Goal: Answer question/provide support

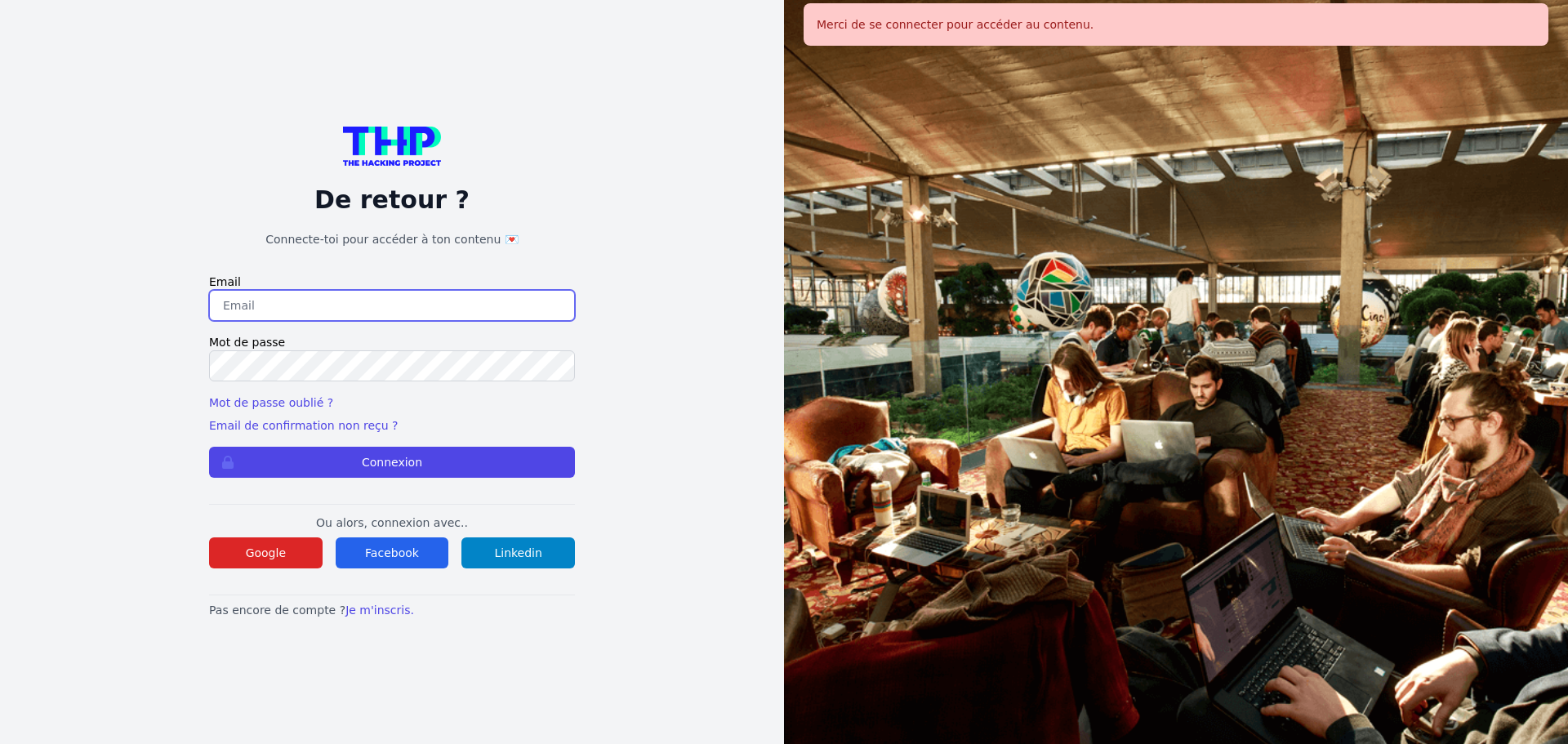
click at [403, 307] on input "email" at bounding box center [391, 305] width 366 height 31
type input "melody_stephan@icloud.com"
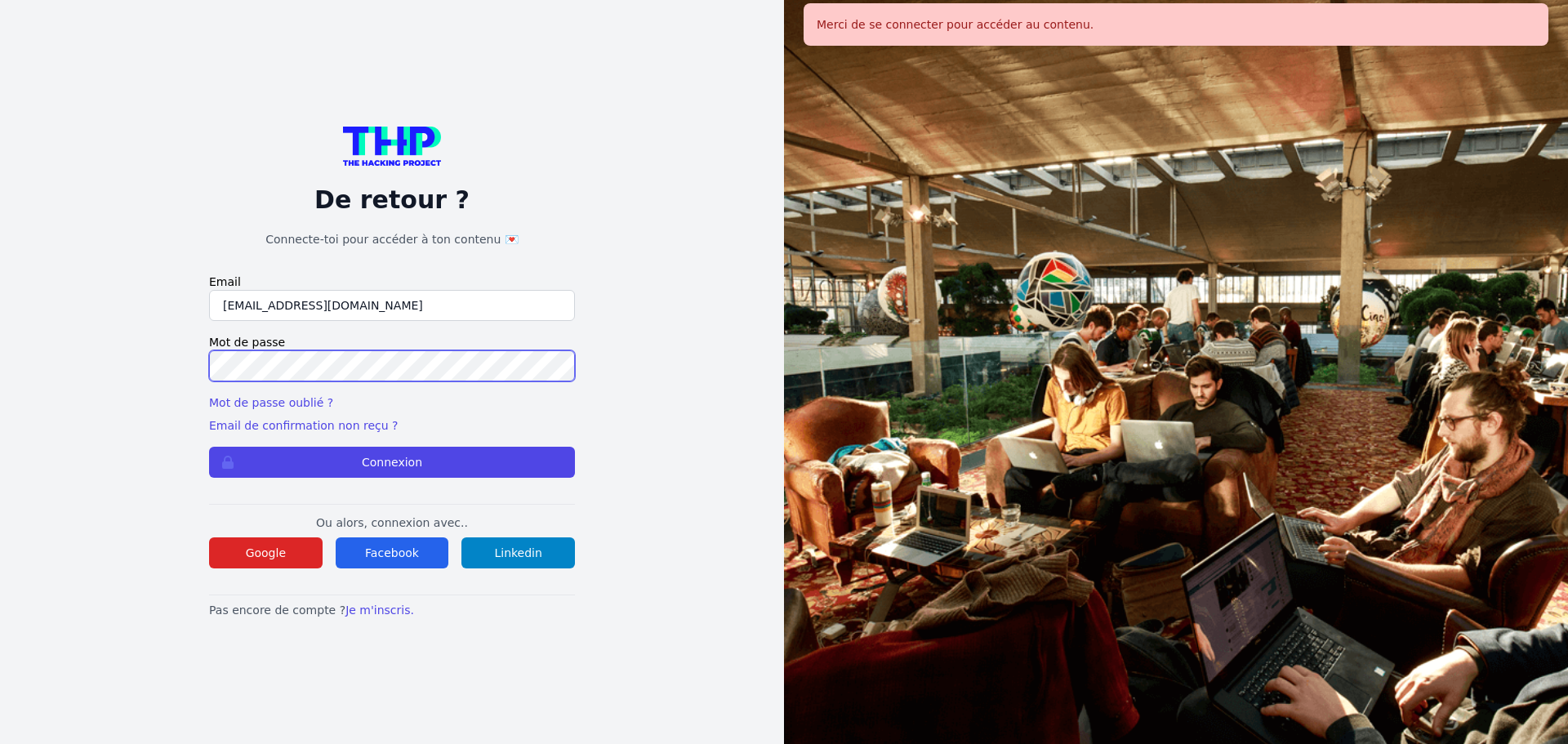
click at [209, 447] on button "Connexion" at bounding box center [391, 462] width 366 height 31
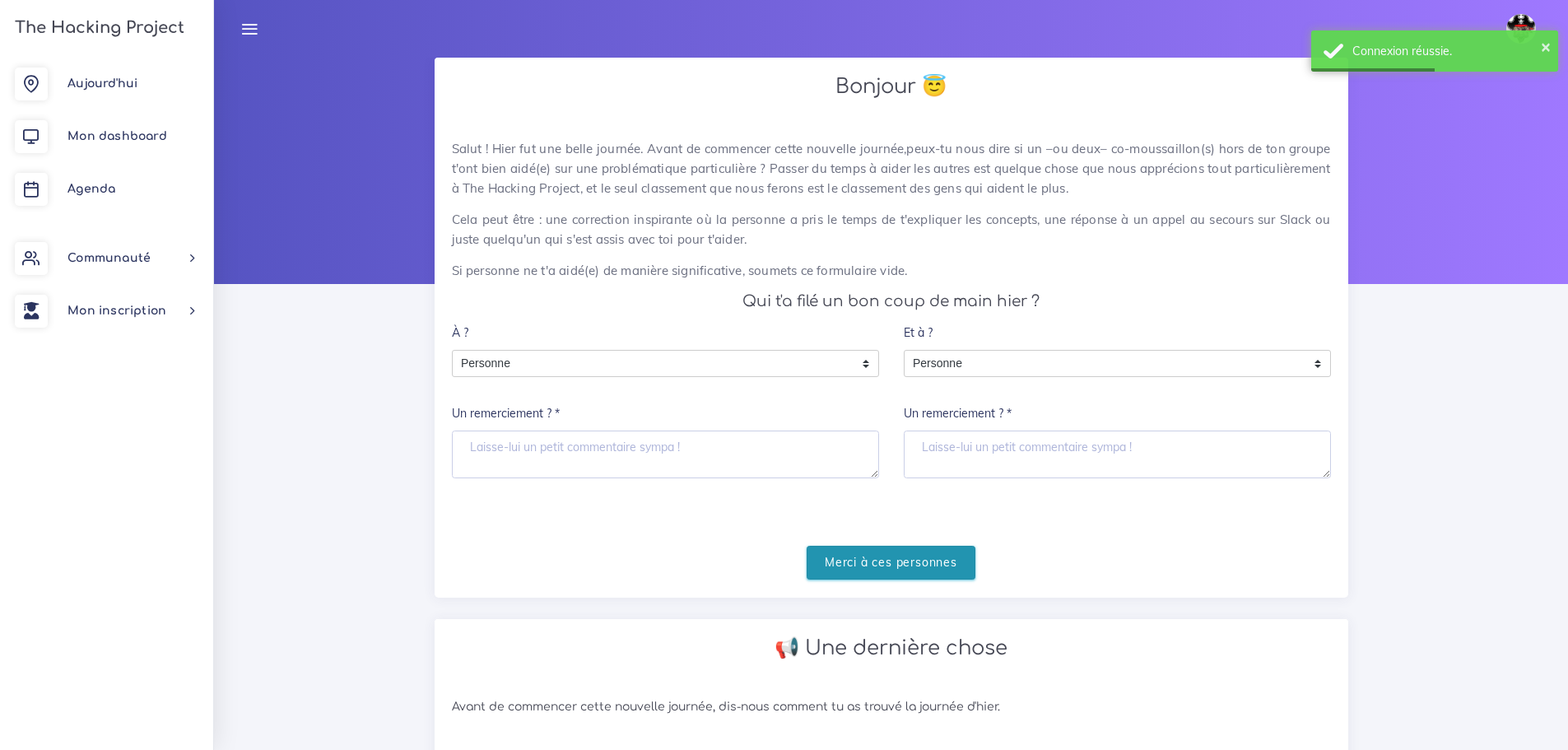
click at [891, 571] on input "Merci à ces personnes" at bounding box center [891, 562] width 169 height 34
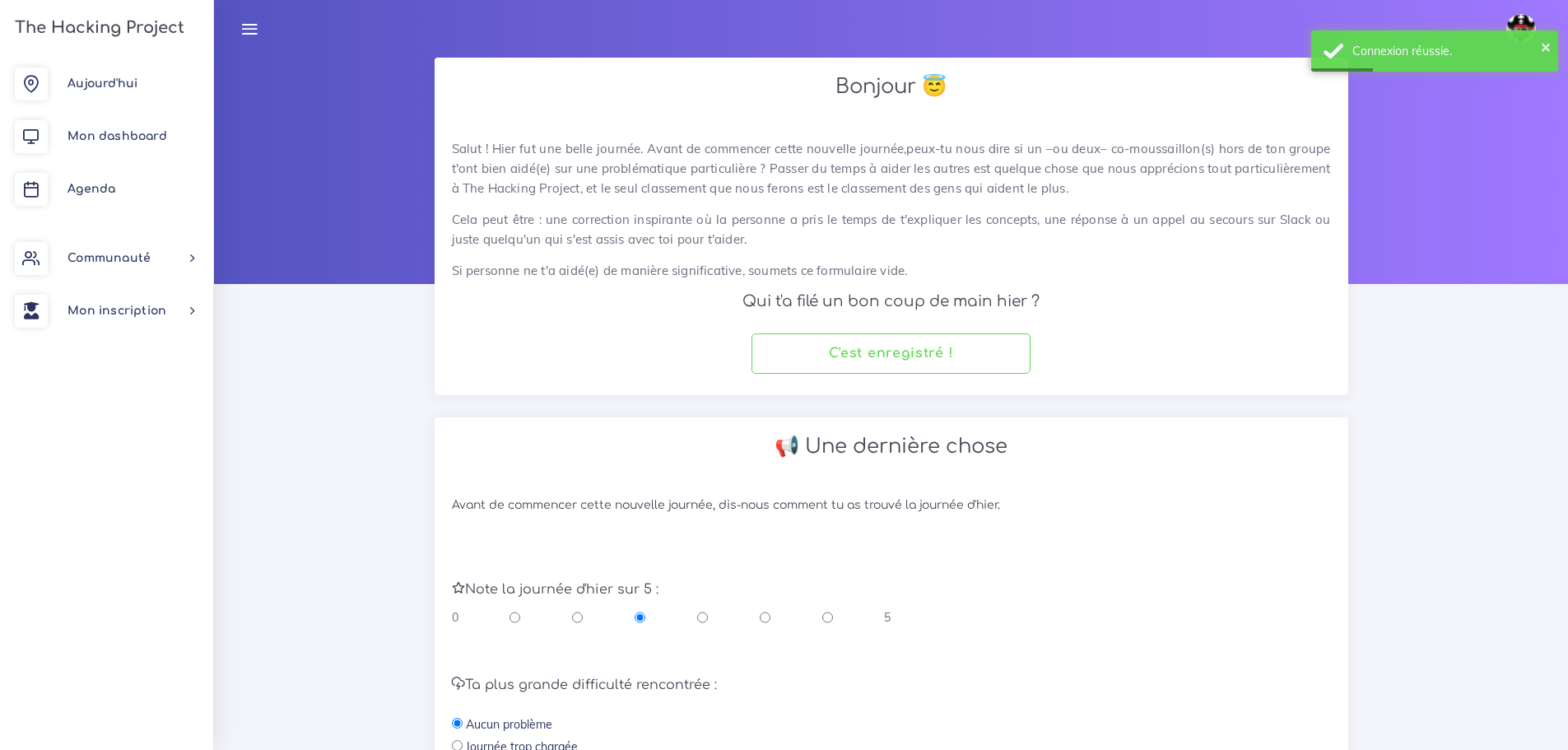
click at [769, 620] on input "radio" at bounding box center [765, 617] width 11 height 17
radio input "true"
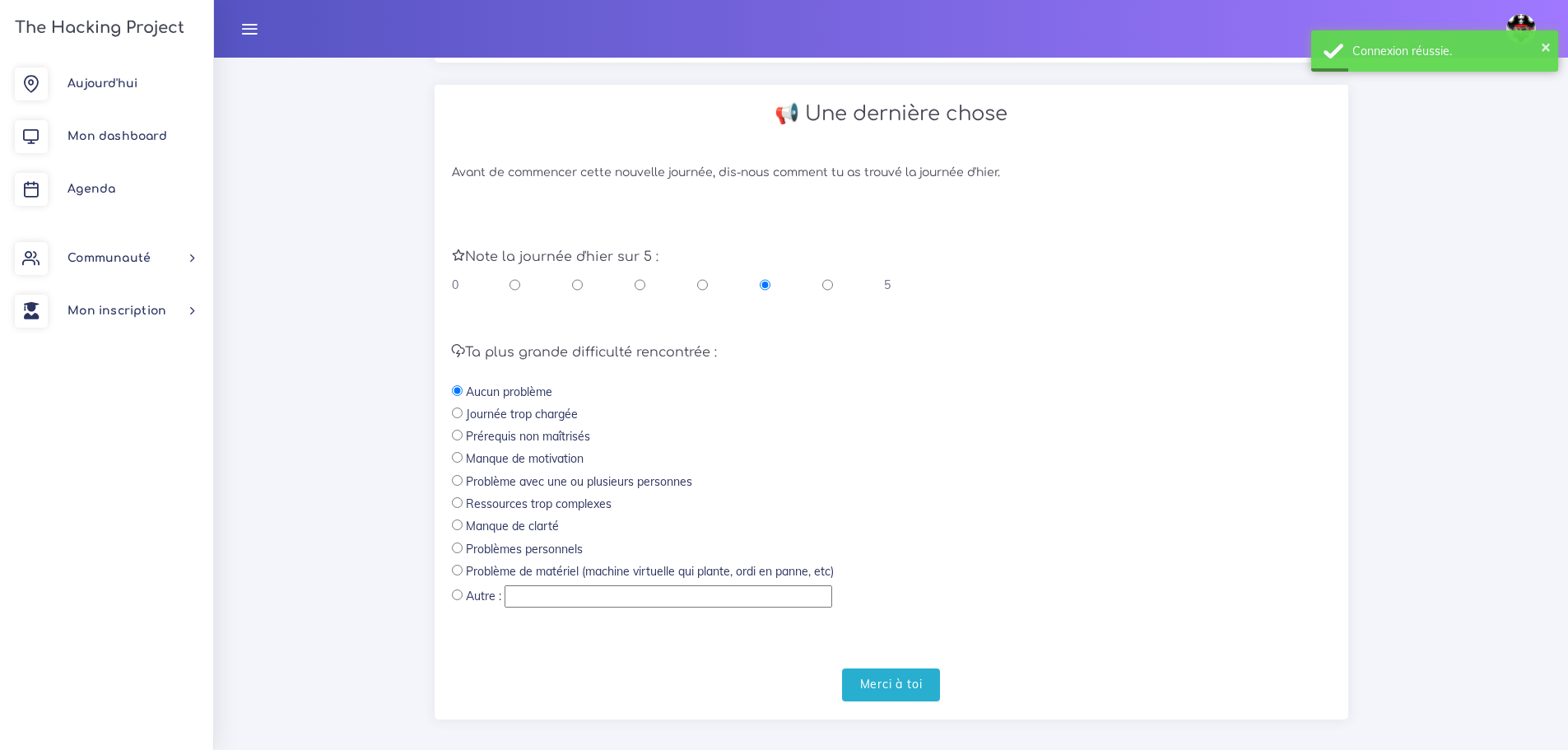
scroll to position [349, 0]
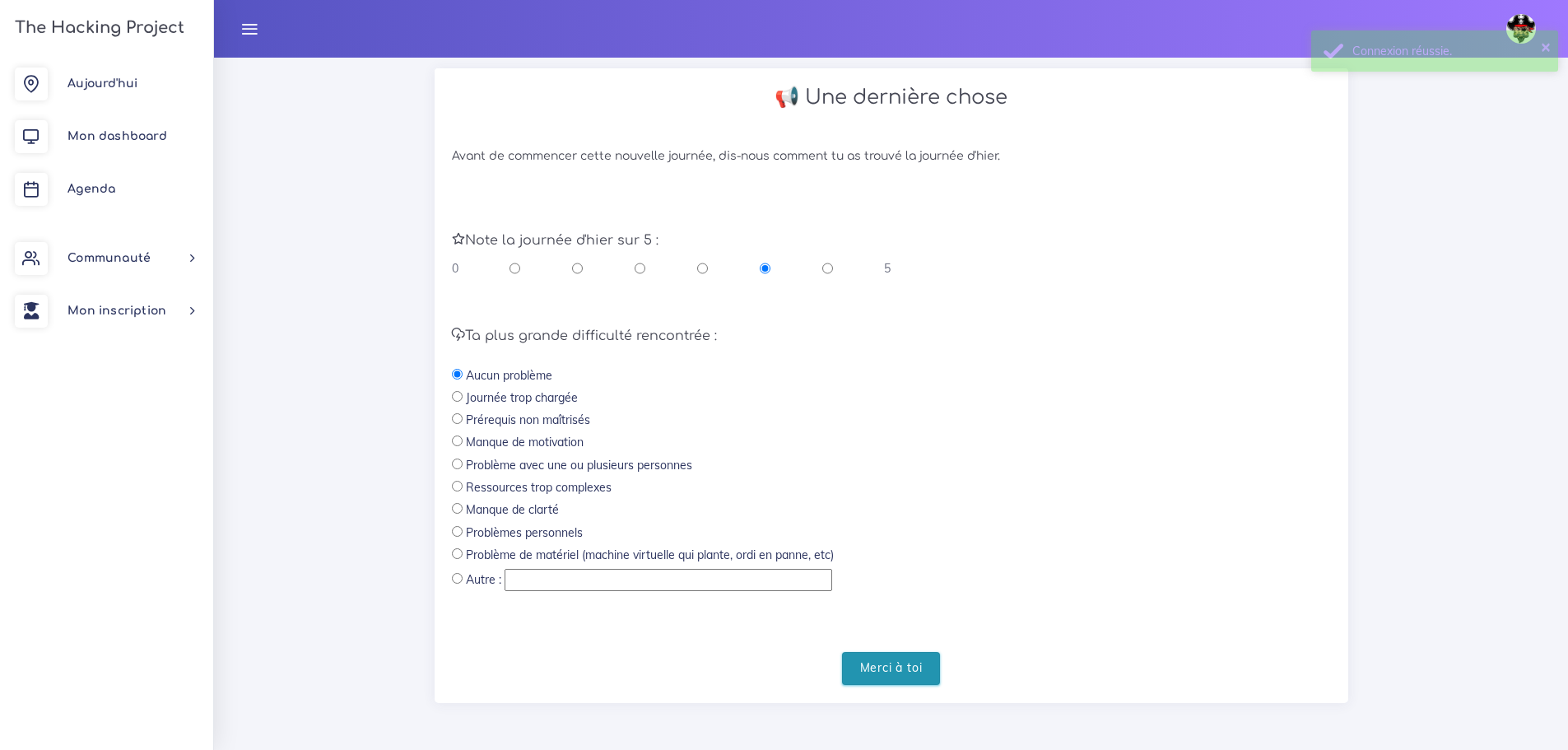
click at [902, 677] on input "Merci à toi" at bounding box center [892, 668] width 99 height 34
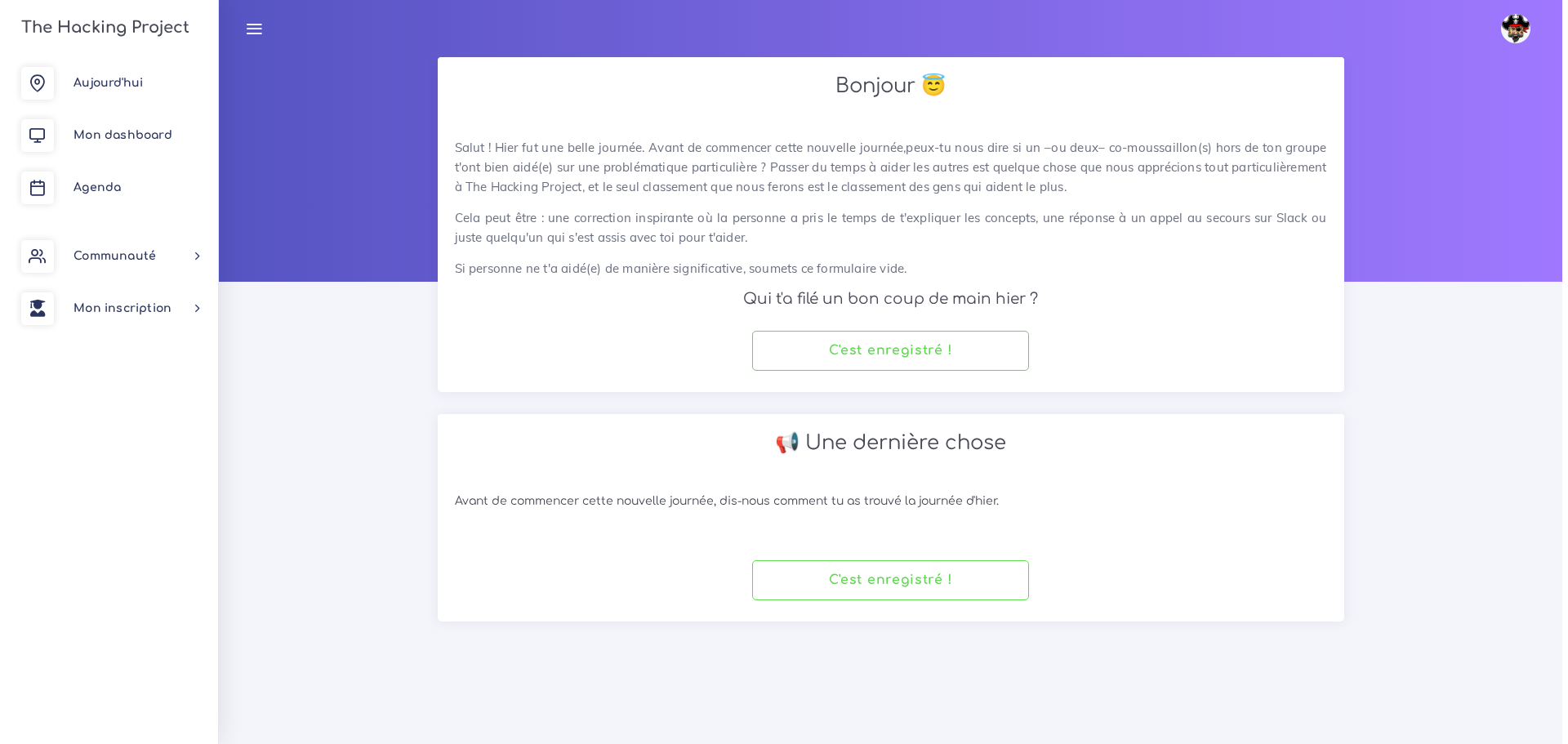
scroll to position [0, 0]
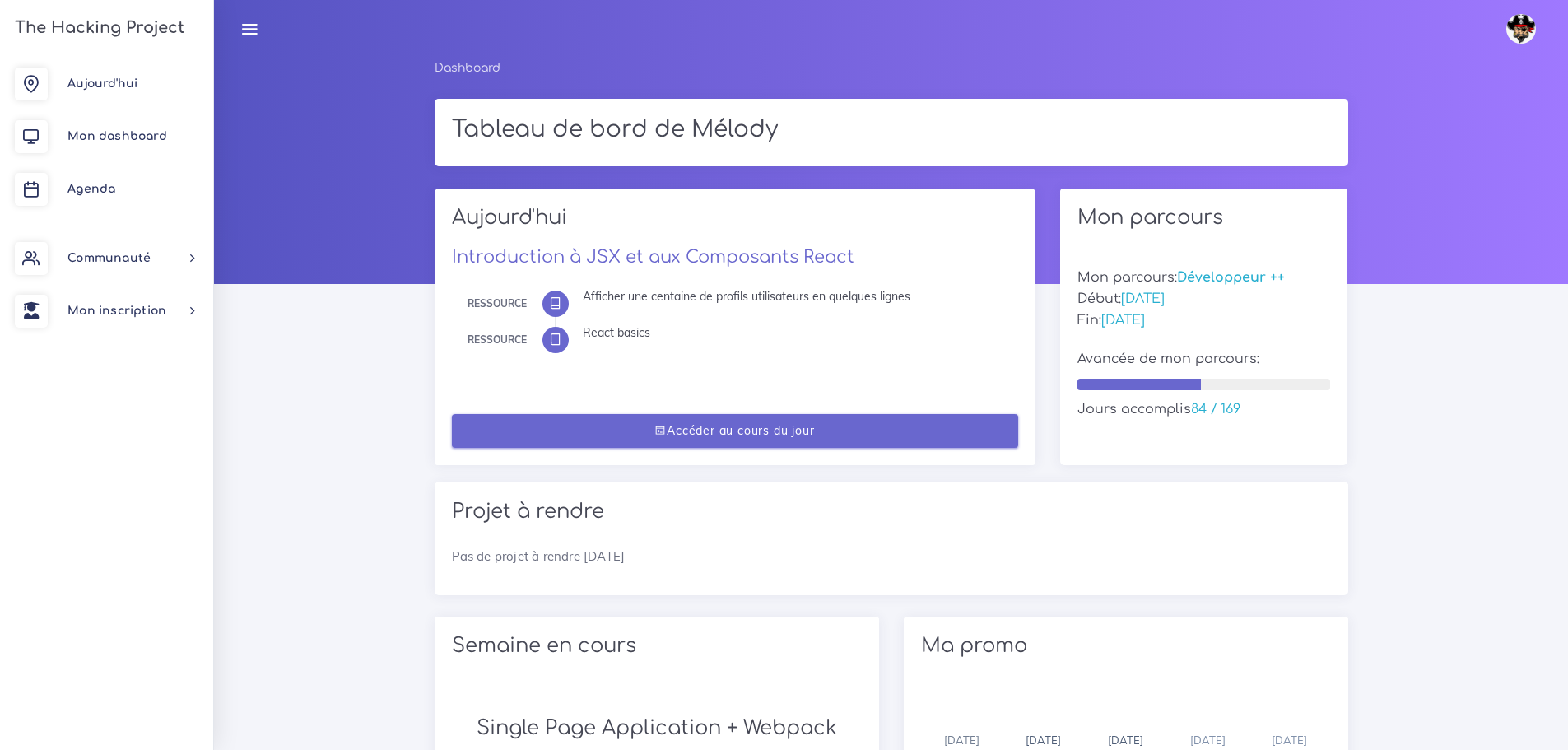
click at [873, 431] on link "Accéder au cours du jour" at bounding box center [735, 431] width 566 height 34
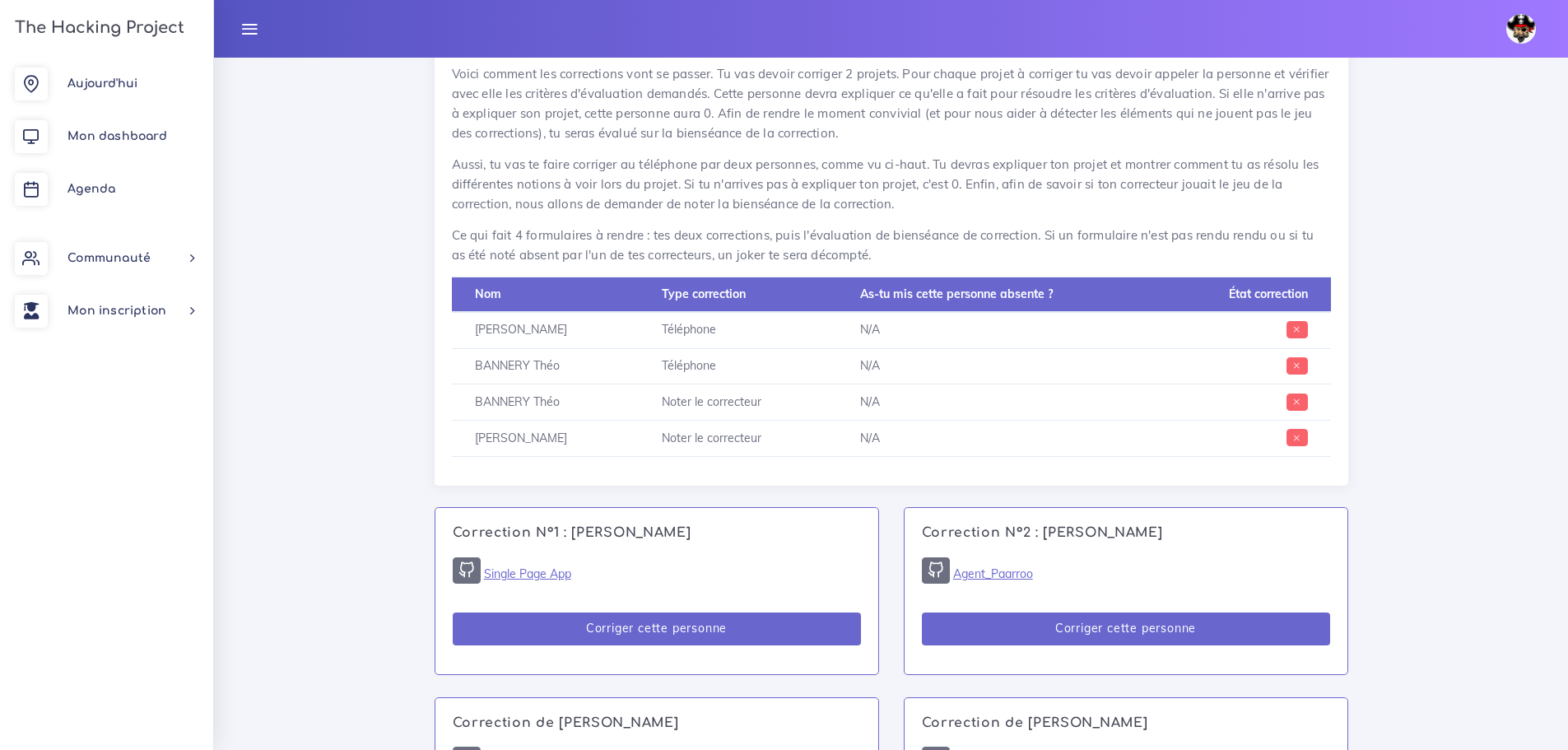
scroll to position [823, 0]
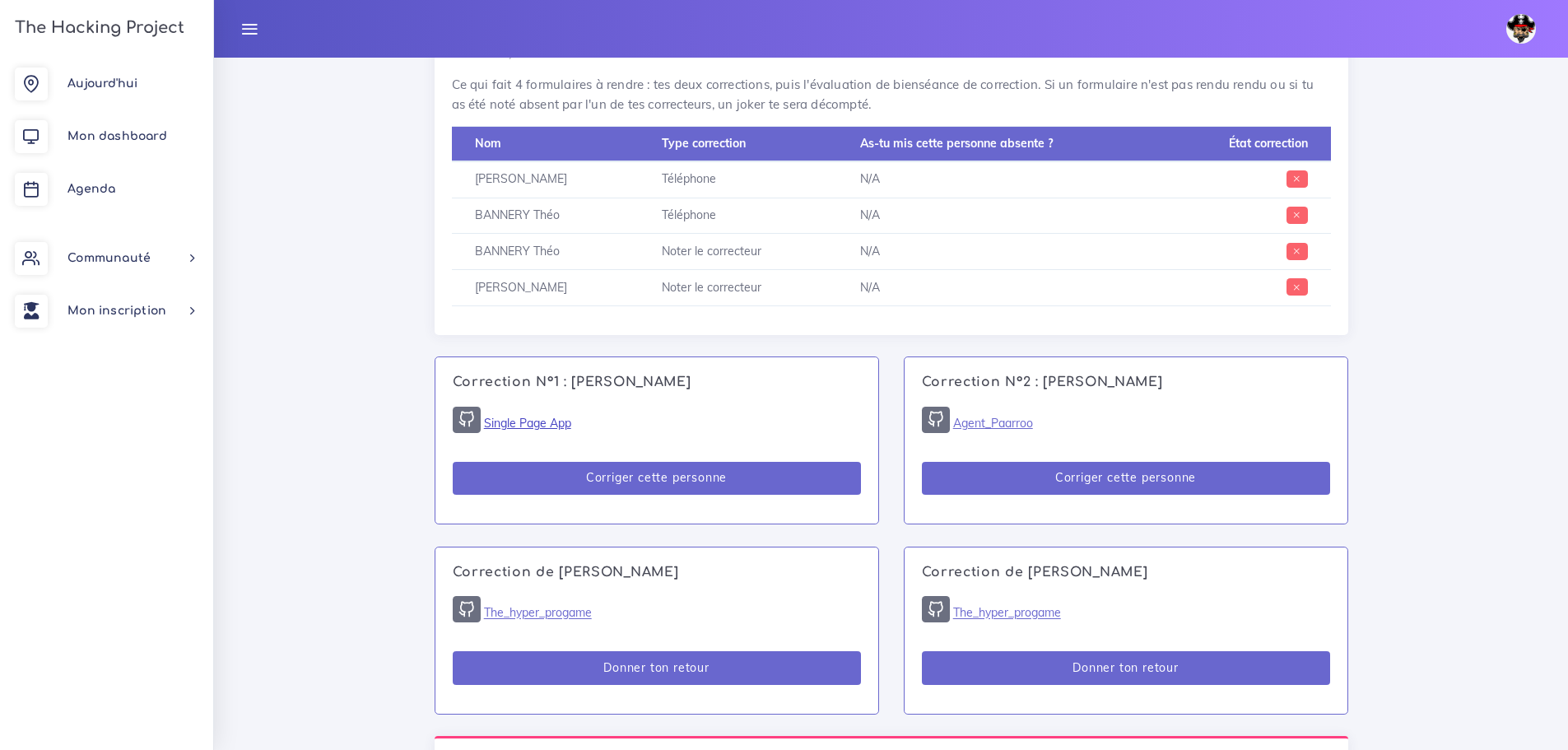
click at [541, 424] on link "Single Page App" at bounding box center [528, 423] width 87 height 15
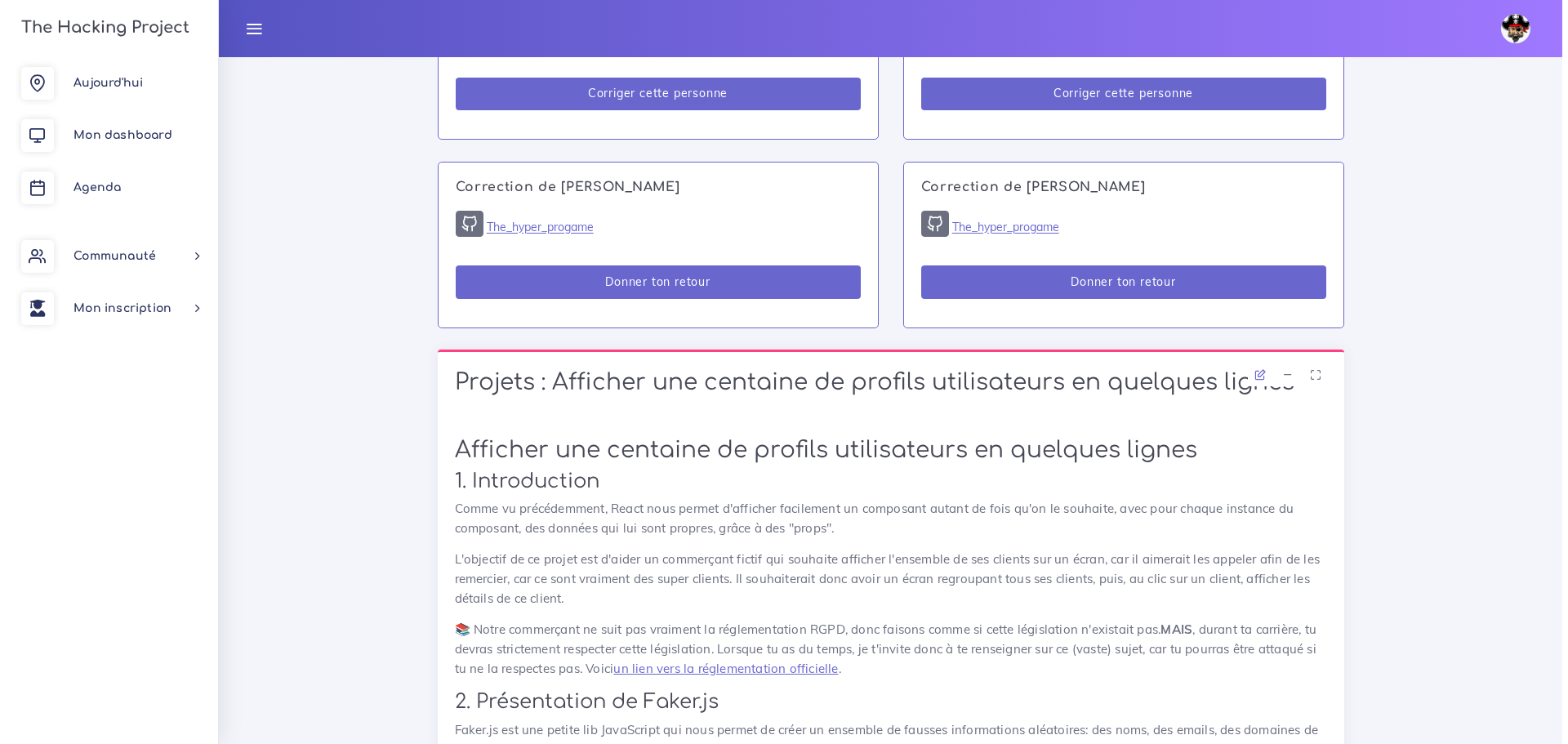
scroll to position [1062, 0]
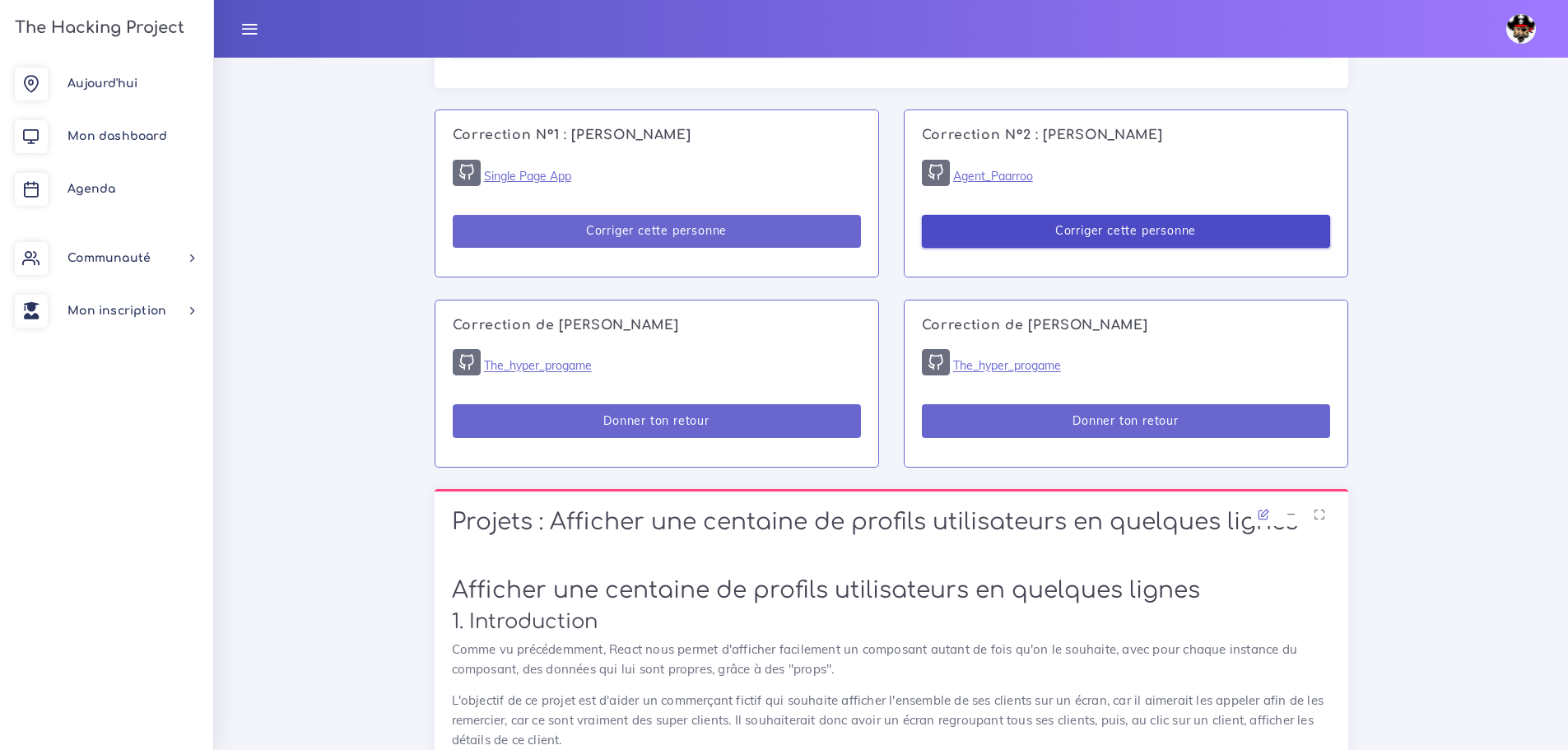
click at [982, 233] on button "Corriger cette personne" at bounding box center [1125, 231] width 408 height 34
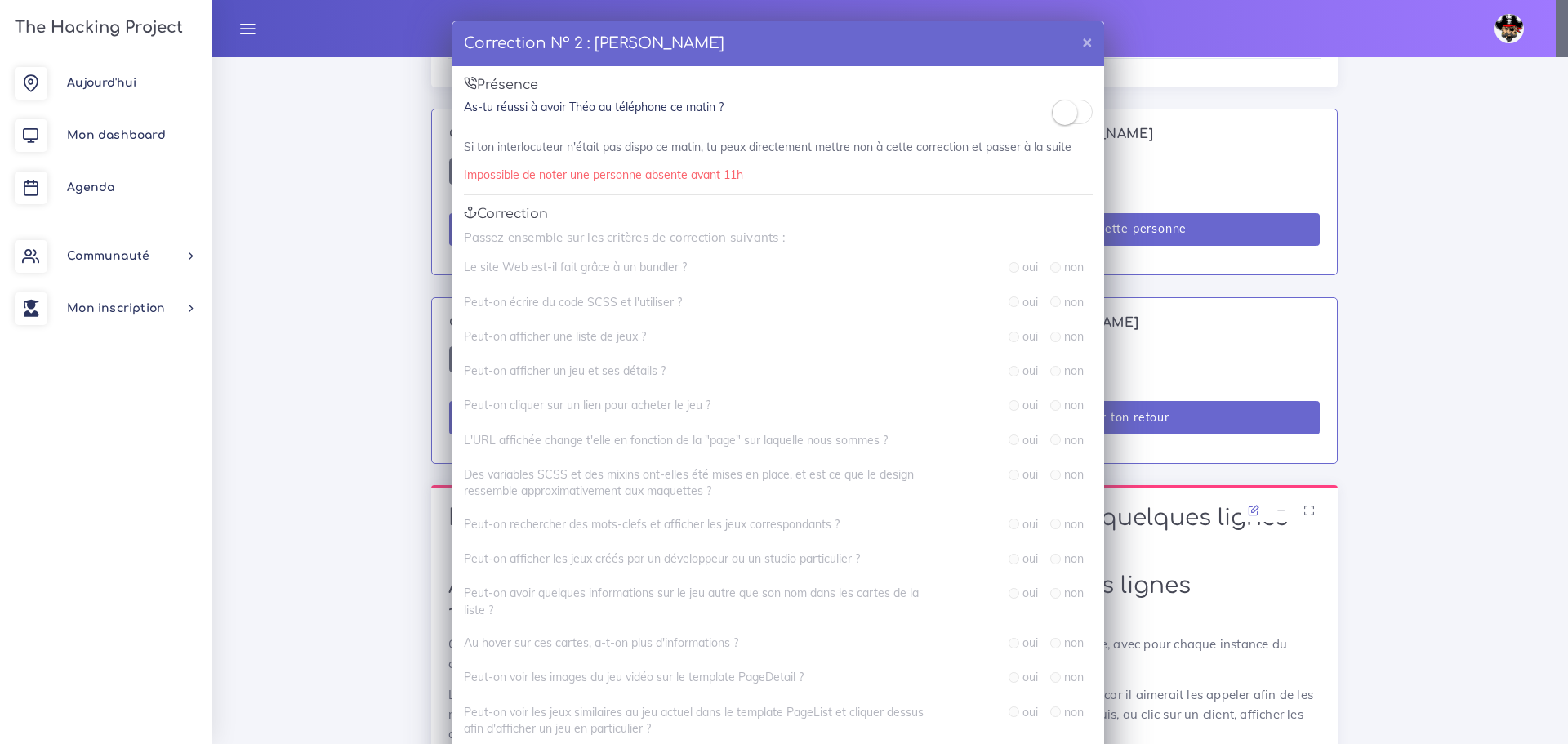
click at [1057, 111] on small at bounding box center [1065, 113] width 25 height 25
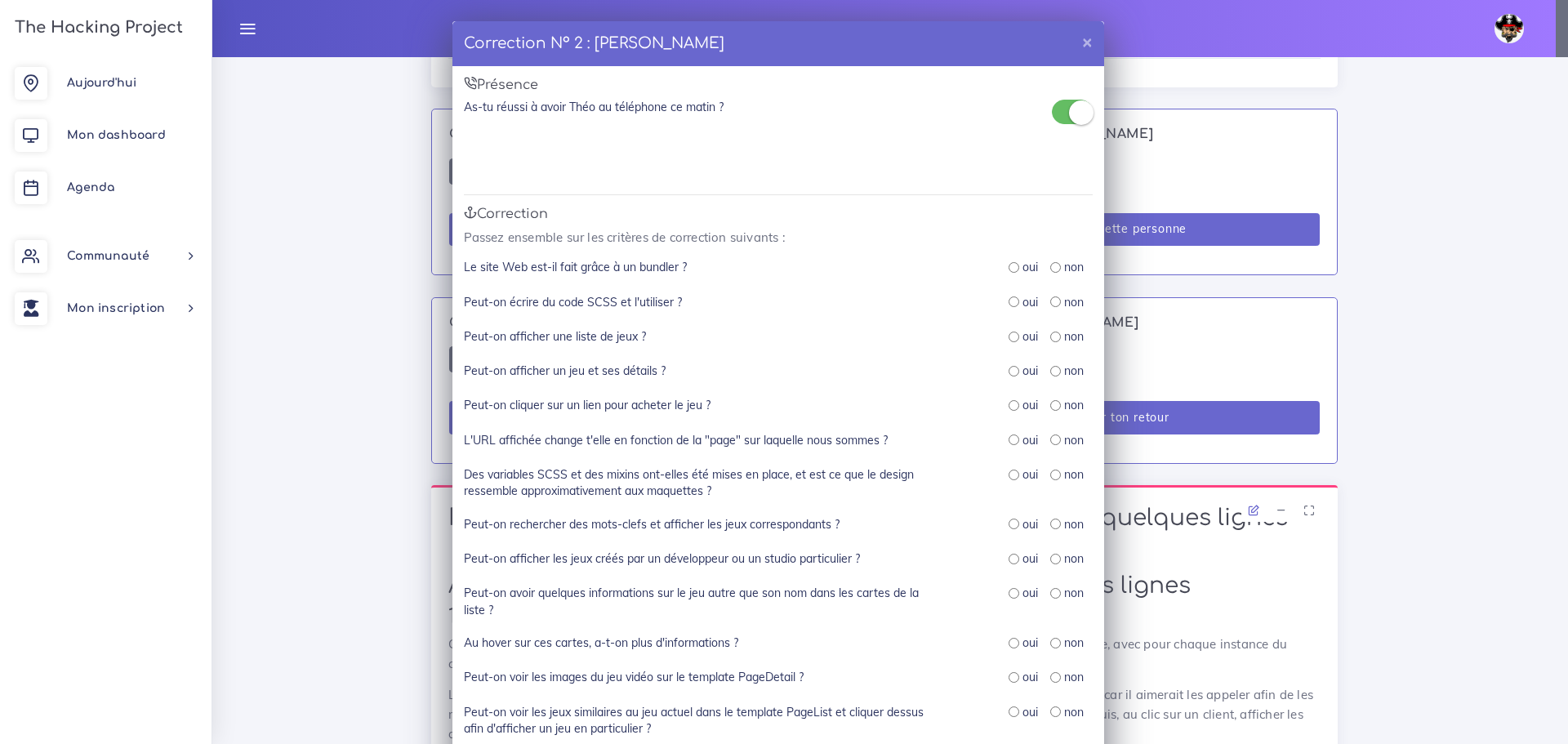
click at [1008, 265] on input "radio" at bounding box center [1013, 267] width 11 height 11
radio input "true"
click at [1012, 303] on div "oui" at bounding box center [1023, 302] width 29 height 16
click at [1008, 302] on input "radio" at bounding box center [1013, 301] width 11 height 11
radio input "true"
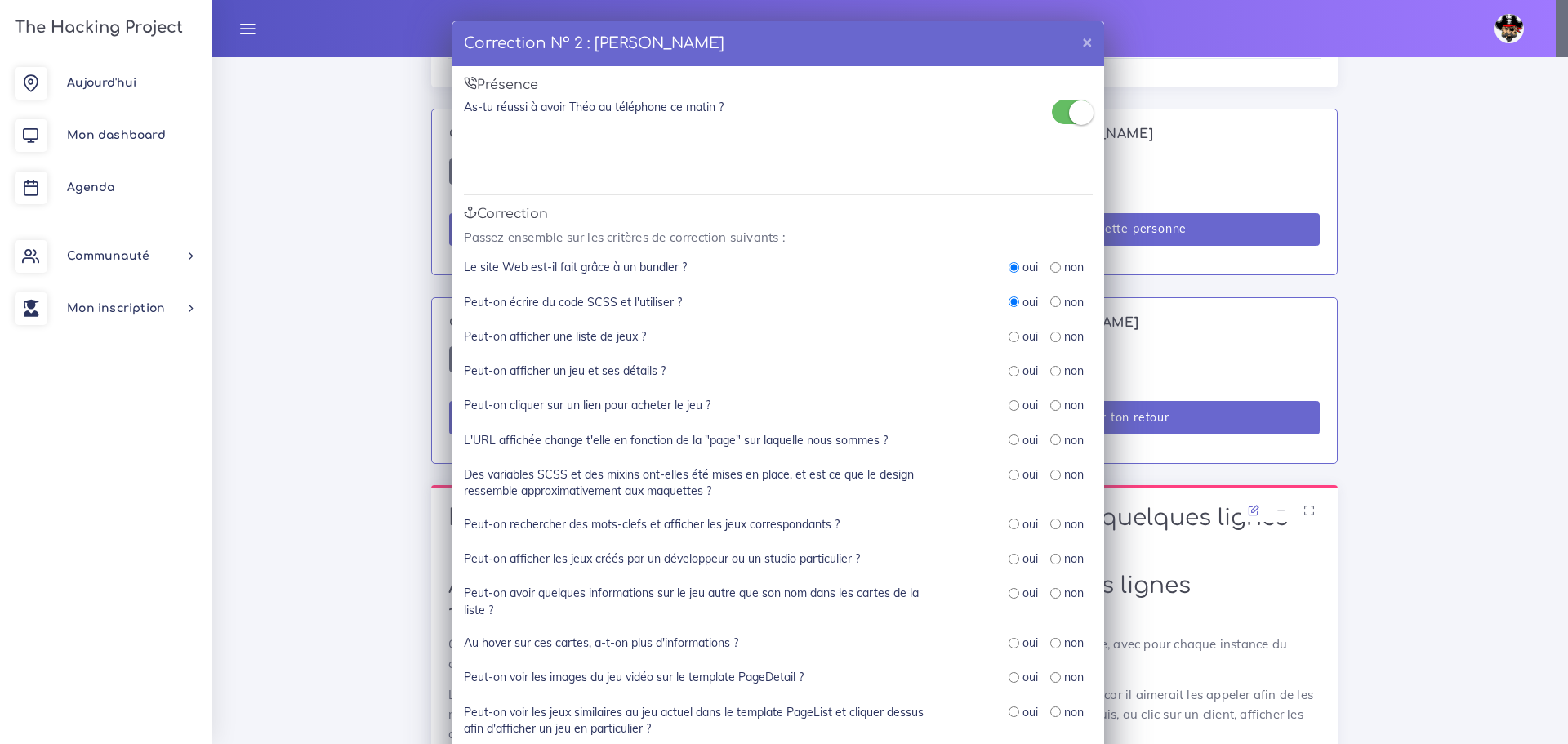
click at [1009, 338] on input "radio" at bounding box center [1013, 336] width 11 height 11
radio input "true"
click at [1050, 372] on input "radio" at bounding box center [1055, 371] width 11 height 11
radio input "true"
click at [1052, 404] on input "radio" at bounding box center [1055, 405] width 11 height 11
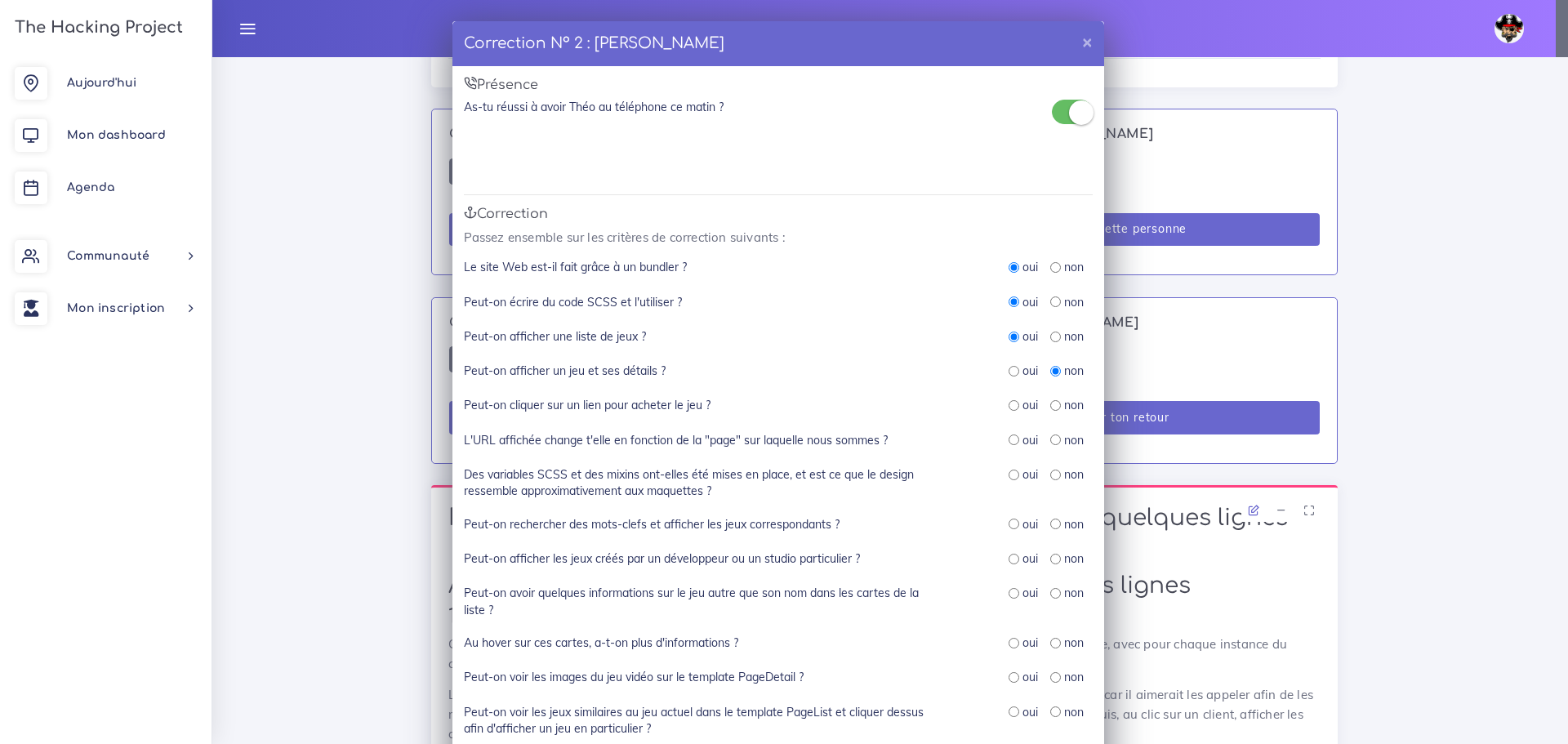
radio input "true"
click at [1008, 441] on input "radio" at bounding box center [1013, 440] width 11 height 11
radio input "true"
click at [1008, 476] on input "radio" at bounding box center [1013, 475] width 11 height 11
radio input "true"
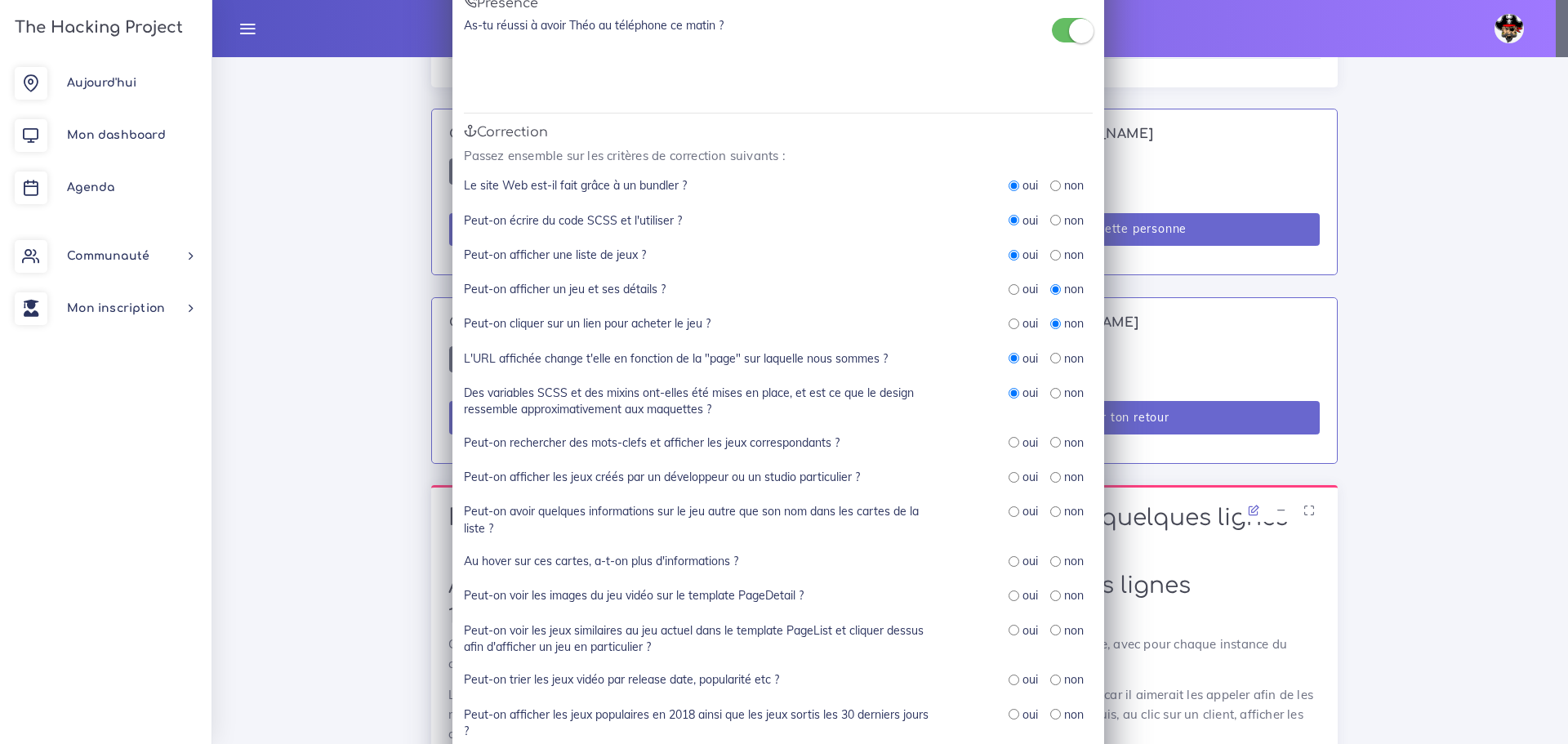
scroll to position [164, 0]
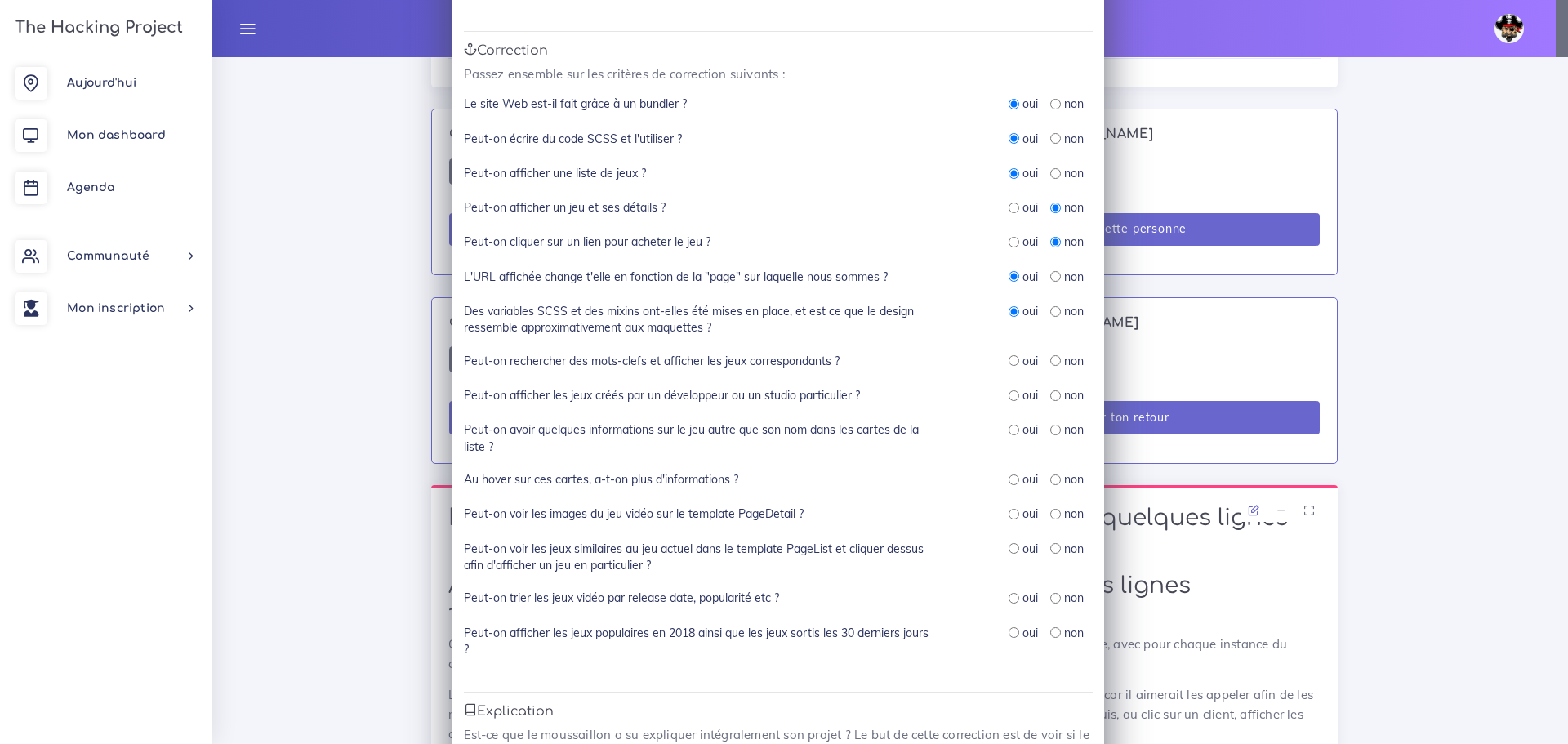
click at [1050, 358] on input "radio" at bounding box center [1055, 360] width 11 height 11
radio input "true"
click at [1050, 398] on input "radio" at bounding box center [1055, 395] width 11 height 11
radio input "true"
click at [1008, 428] on input "radio" at bounding box center [1013, 430] width 11 height 11
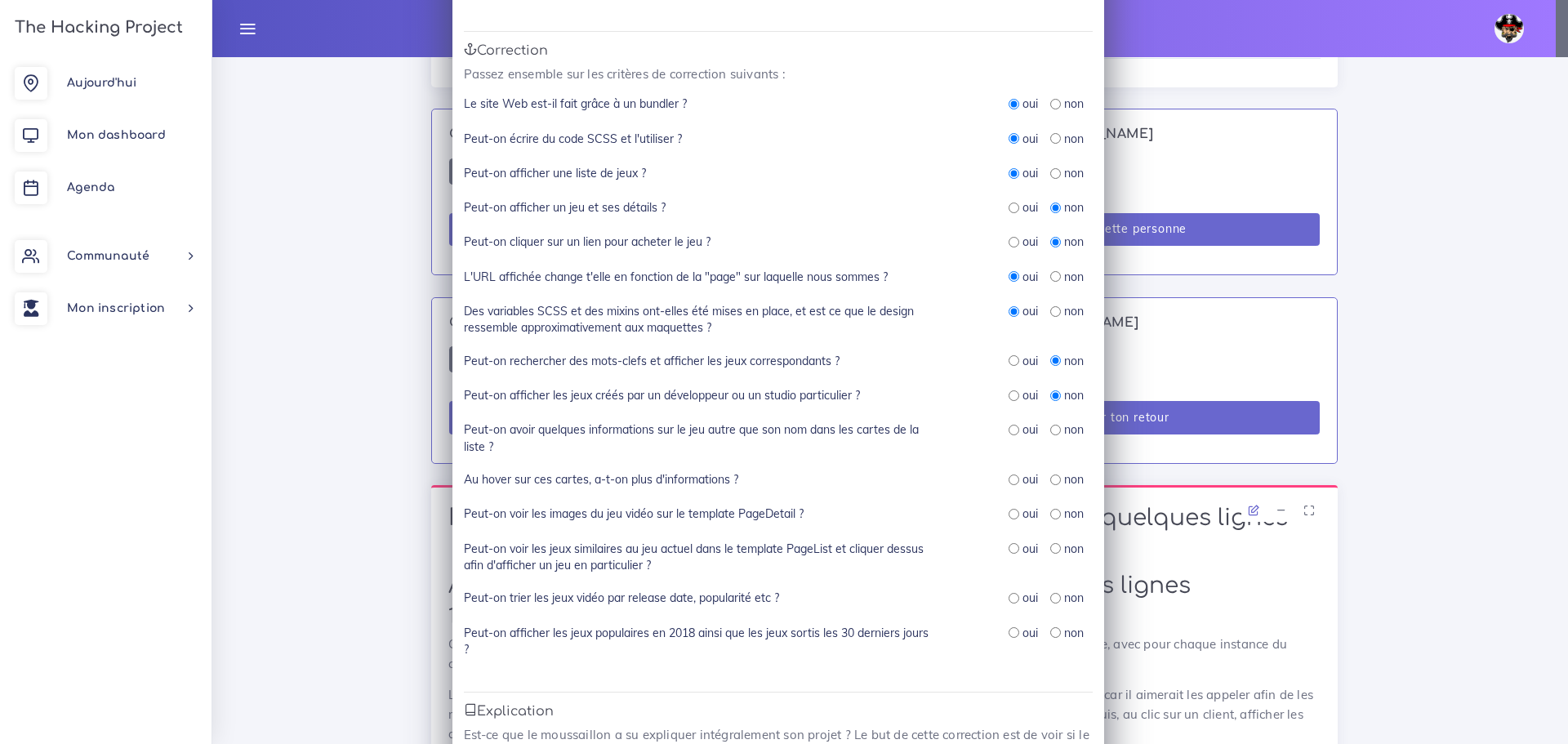
radio input "true"
click at [1008, 477] on input "radio" at bounding box center [1013, 480] width 11 height 11
radio input "true"
click at [1050, 513] on input "radio" at bounding box center [1055, 514] width 11 height 11
radio input "true"
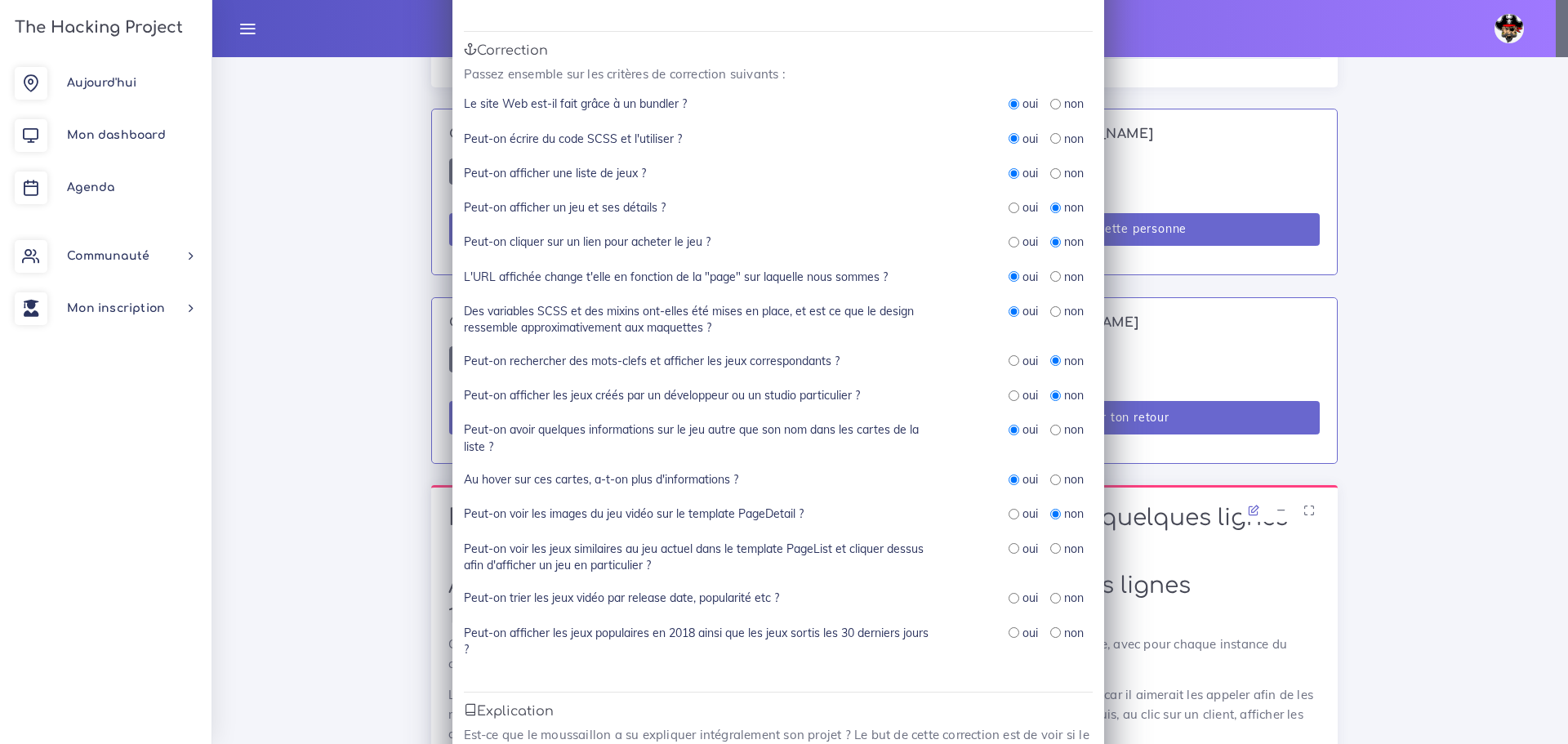
click at [1050, 544] on input "radio" at bounding box center [1055, 548] width 11 height 11
radio input "true"
click at [1050, 594] on input "radio" at bounding box center [1055, 597] width 11 height 11
radio input "true"
click at [1050, 634] on input "radio" at bounding box center [1055, 632] width 11 height 11
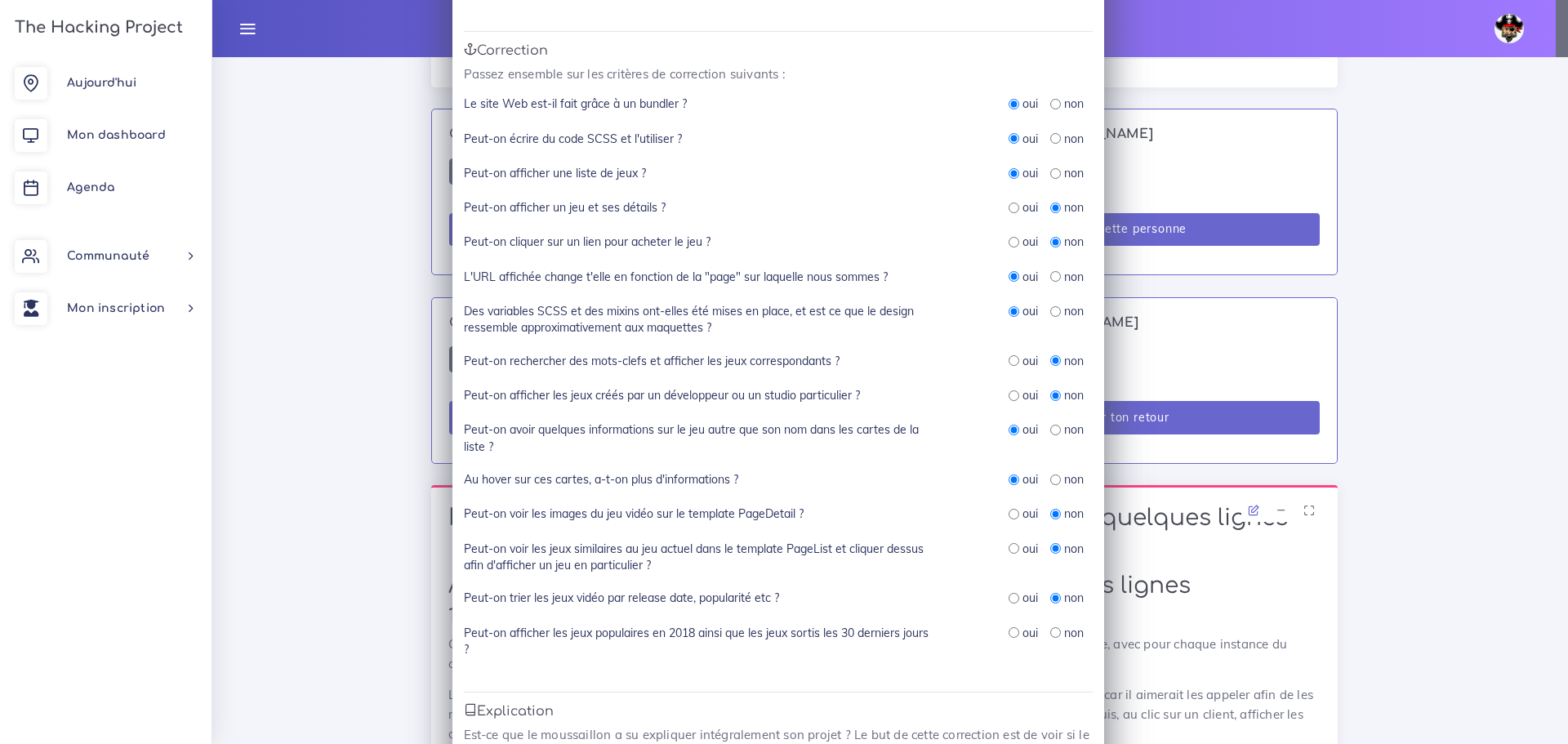
radio input "true"
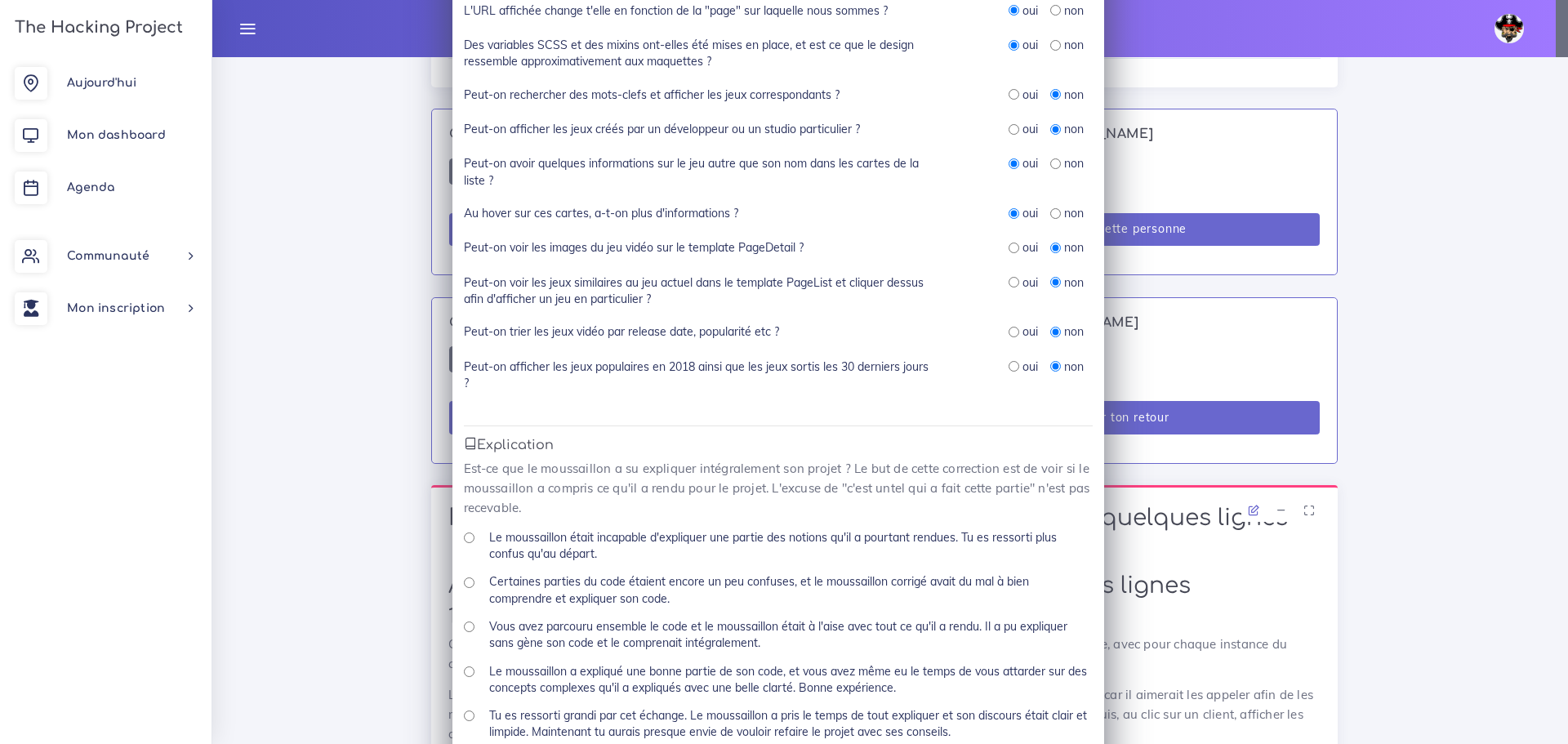
scroll to position [571, 0]
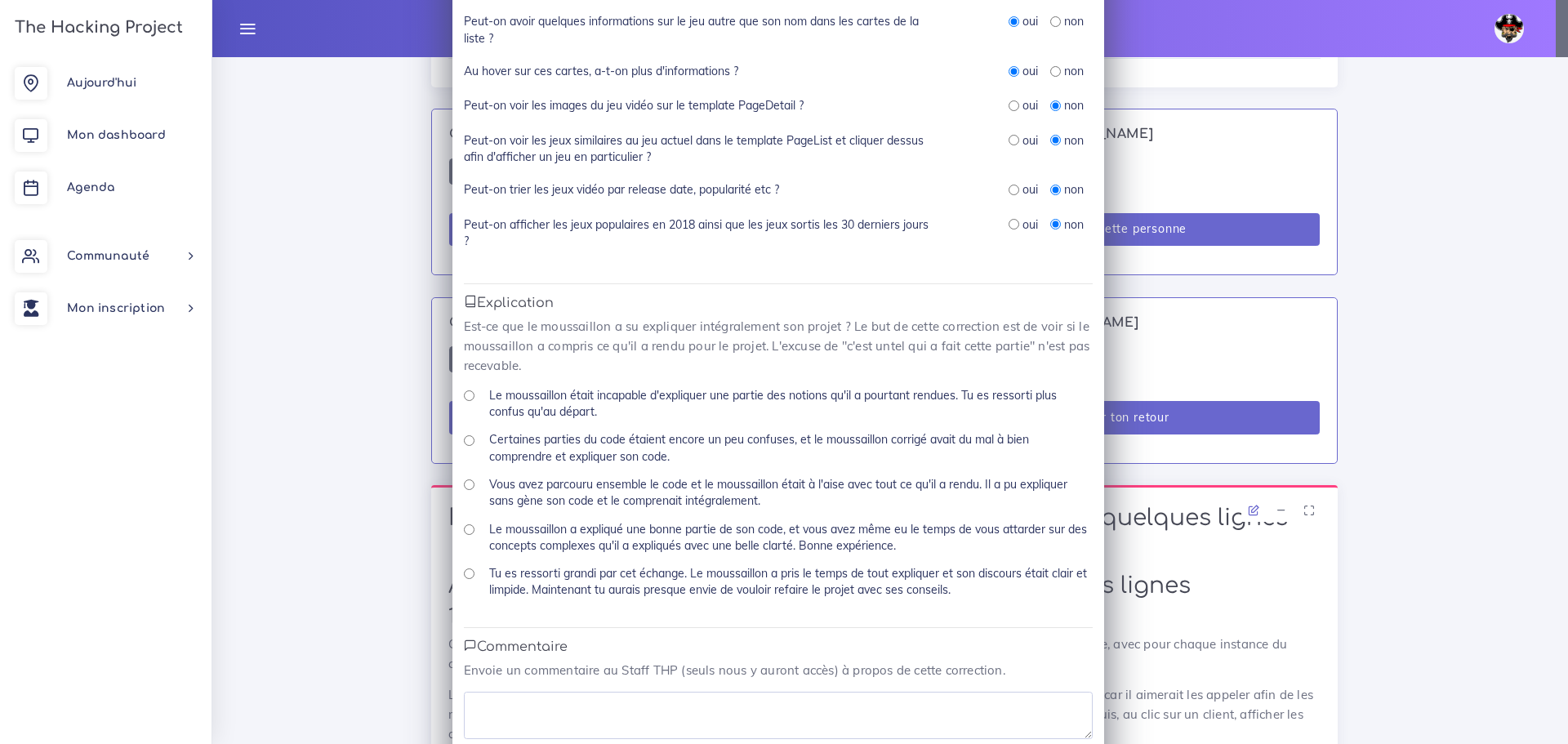
click at [465, 488] on input "Vous avez parcouru ensemble le code et le moussaillon était à l'aise avec tout …" at bounding box center [469, 485] width 11 height 11
radio input "true"
click at [719, 710] on textarea at bounding box center [778, 715] width 629 height 47
type textarea "Le site pour avoir une une clé n'a pas marcher c'est pour ca que plusieurs des …"
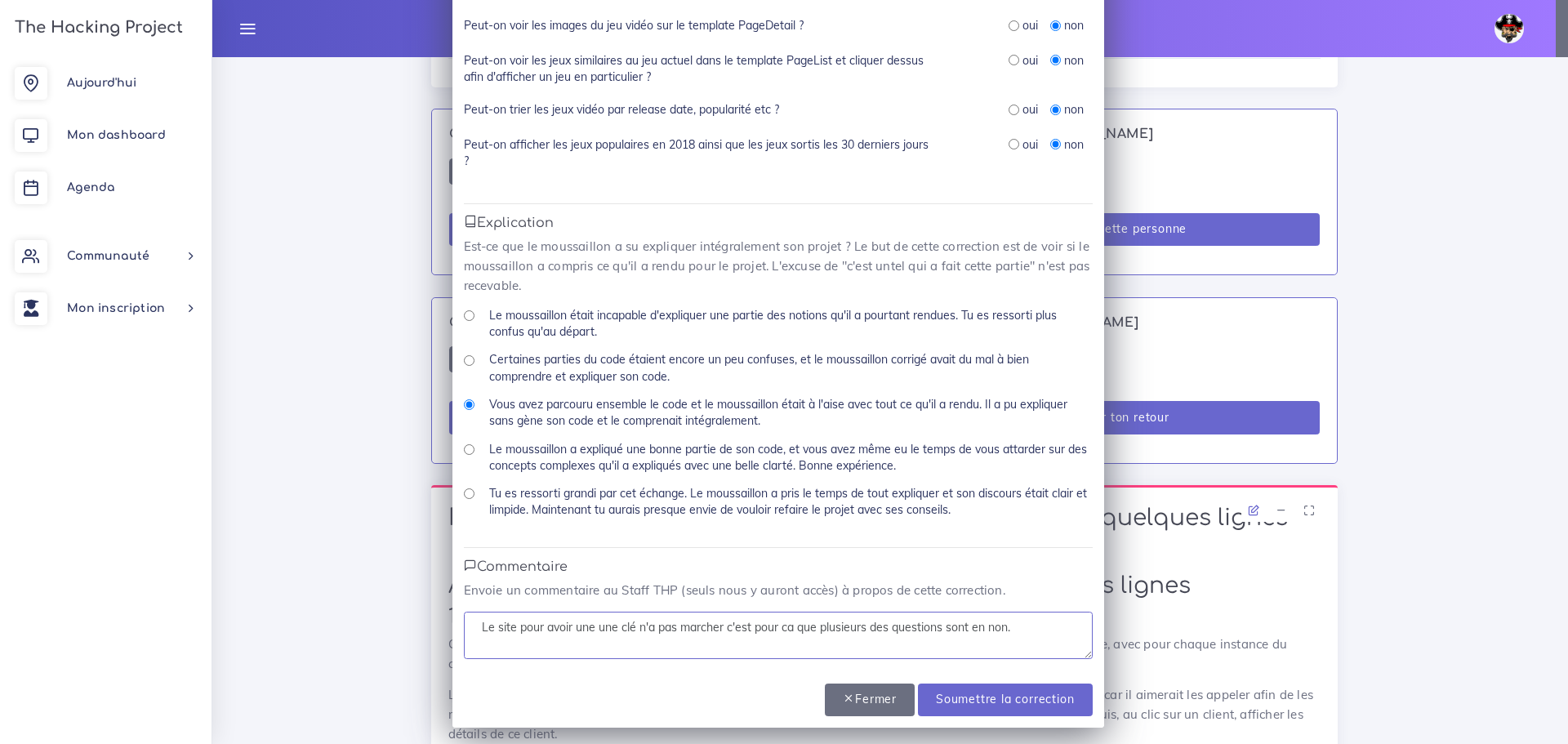
scroll to position [653, 0]
click at [931, 695] on input "Soumettre la correction" at bounding box center [1004, 698] width 174 height 34
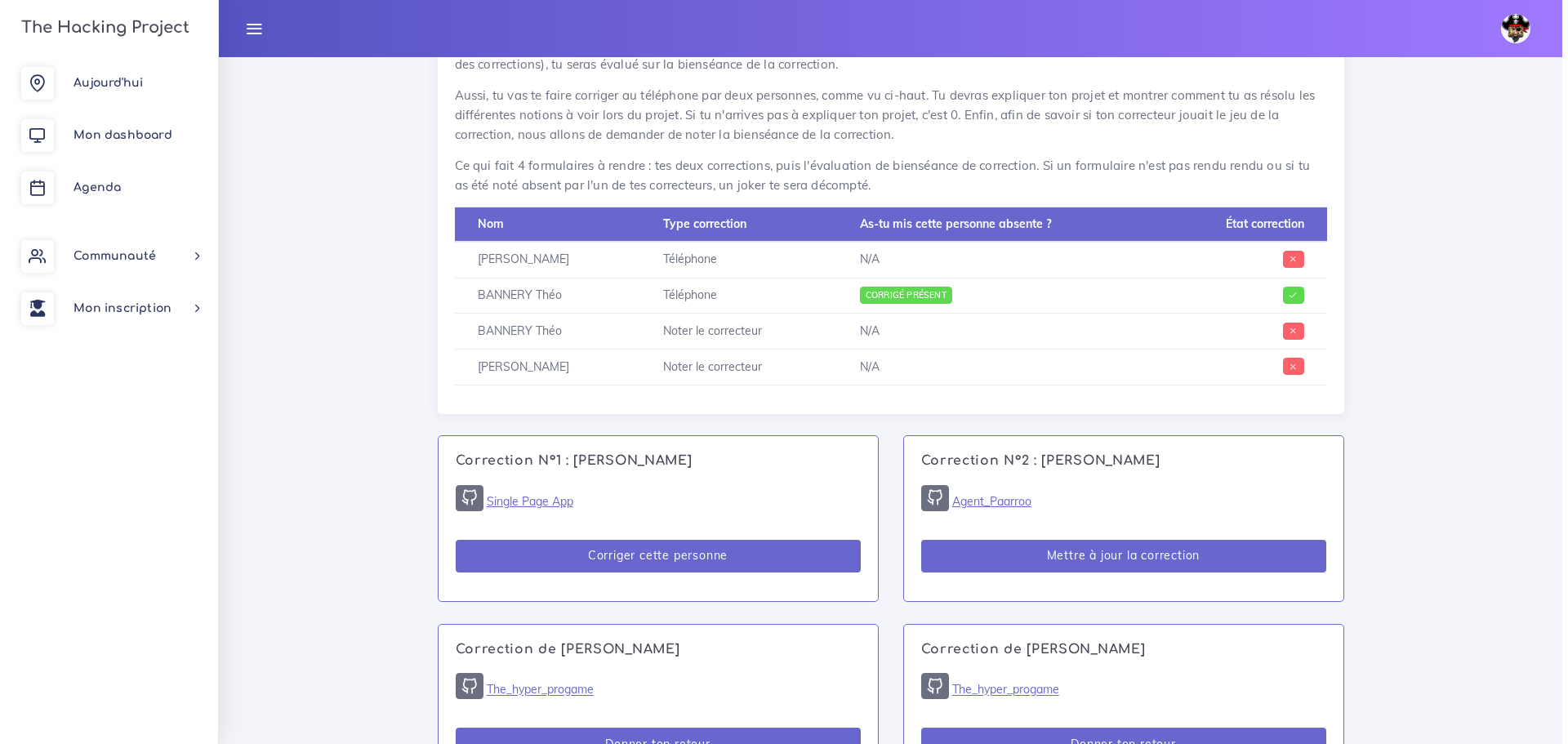
scroll to position [817, 0]
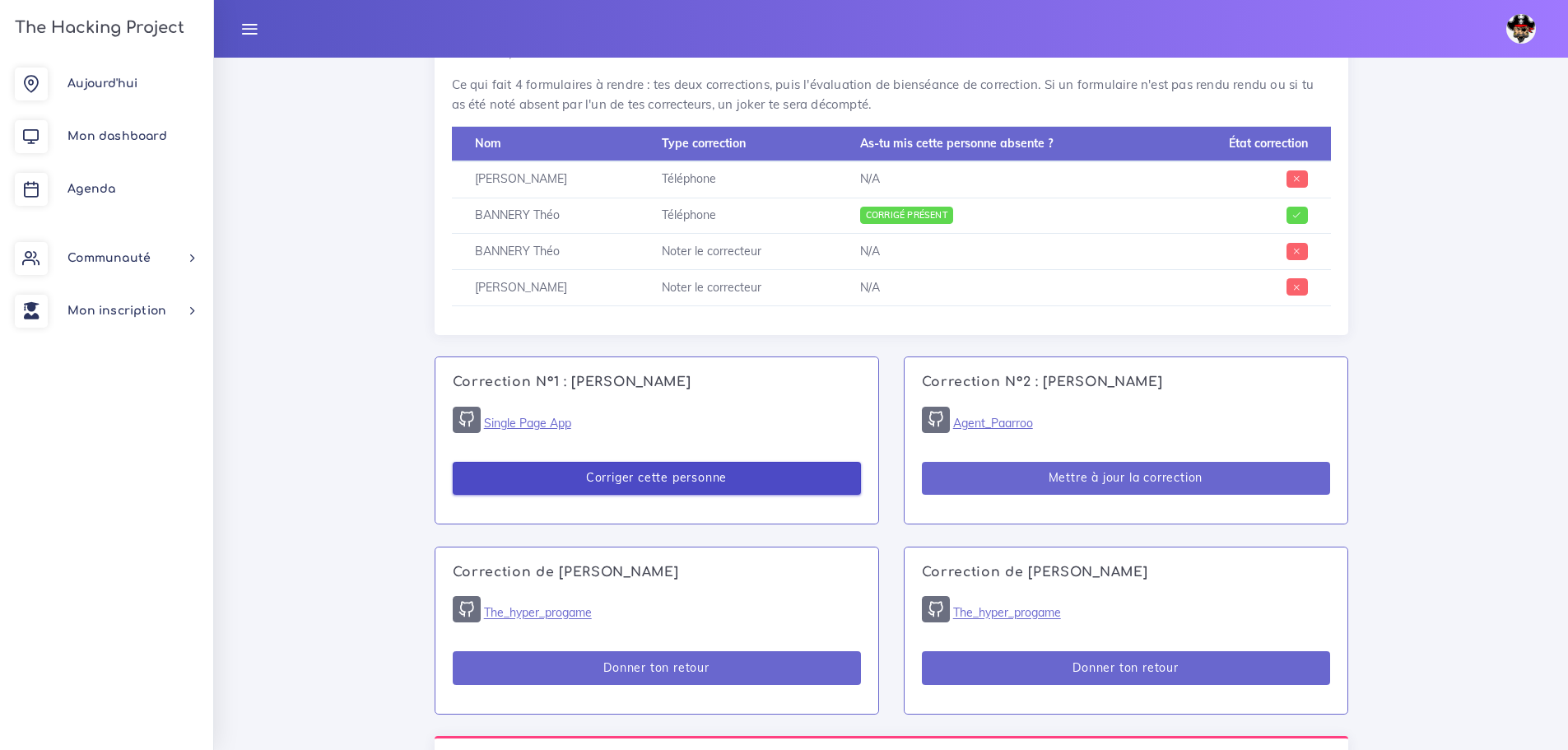
click at [721, 480] on button "Corriger cette personne" at bounding box center [657, 479] width 408 height 34
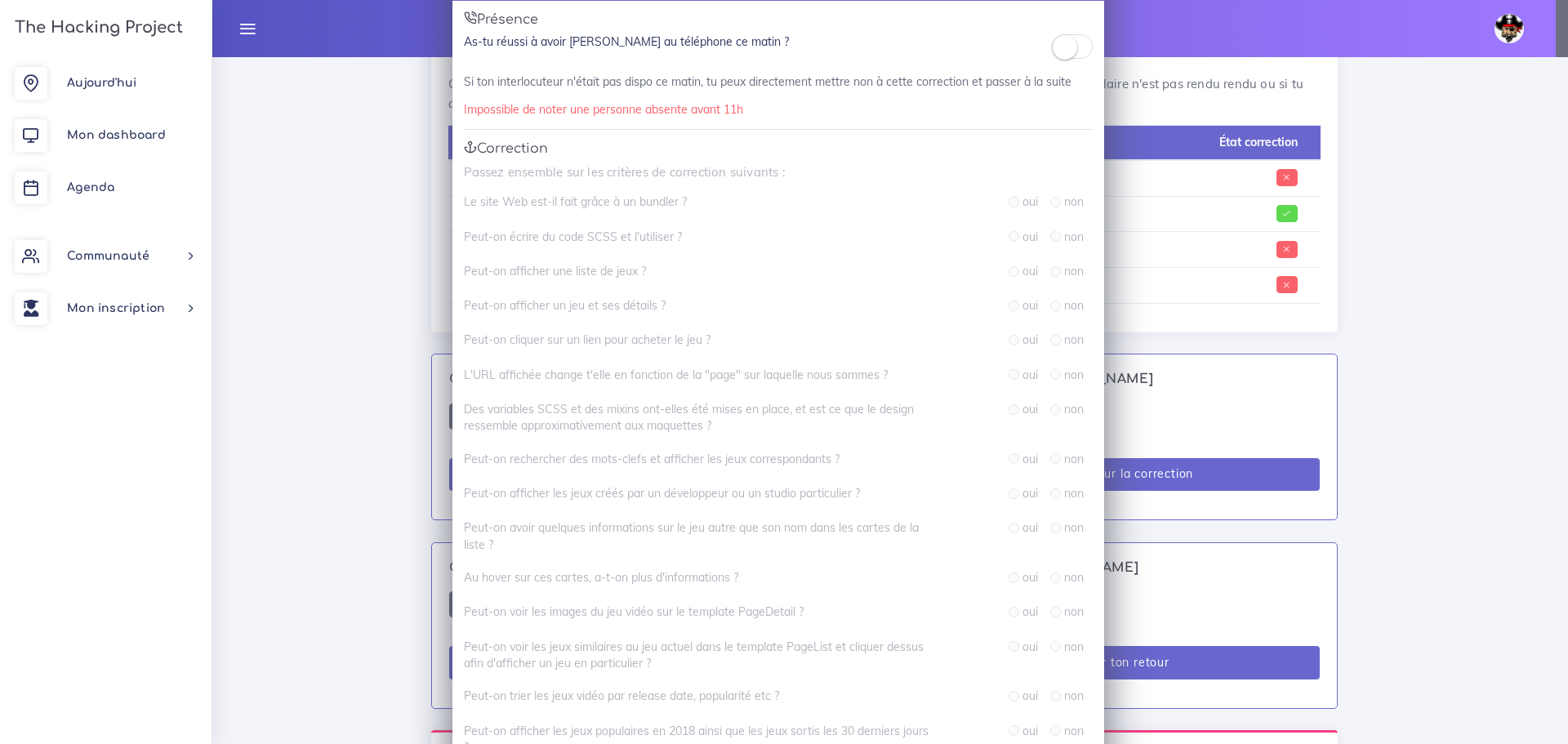
scroll to position [408, 0]
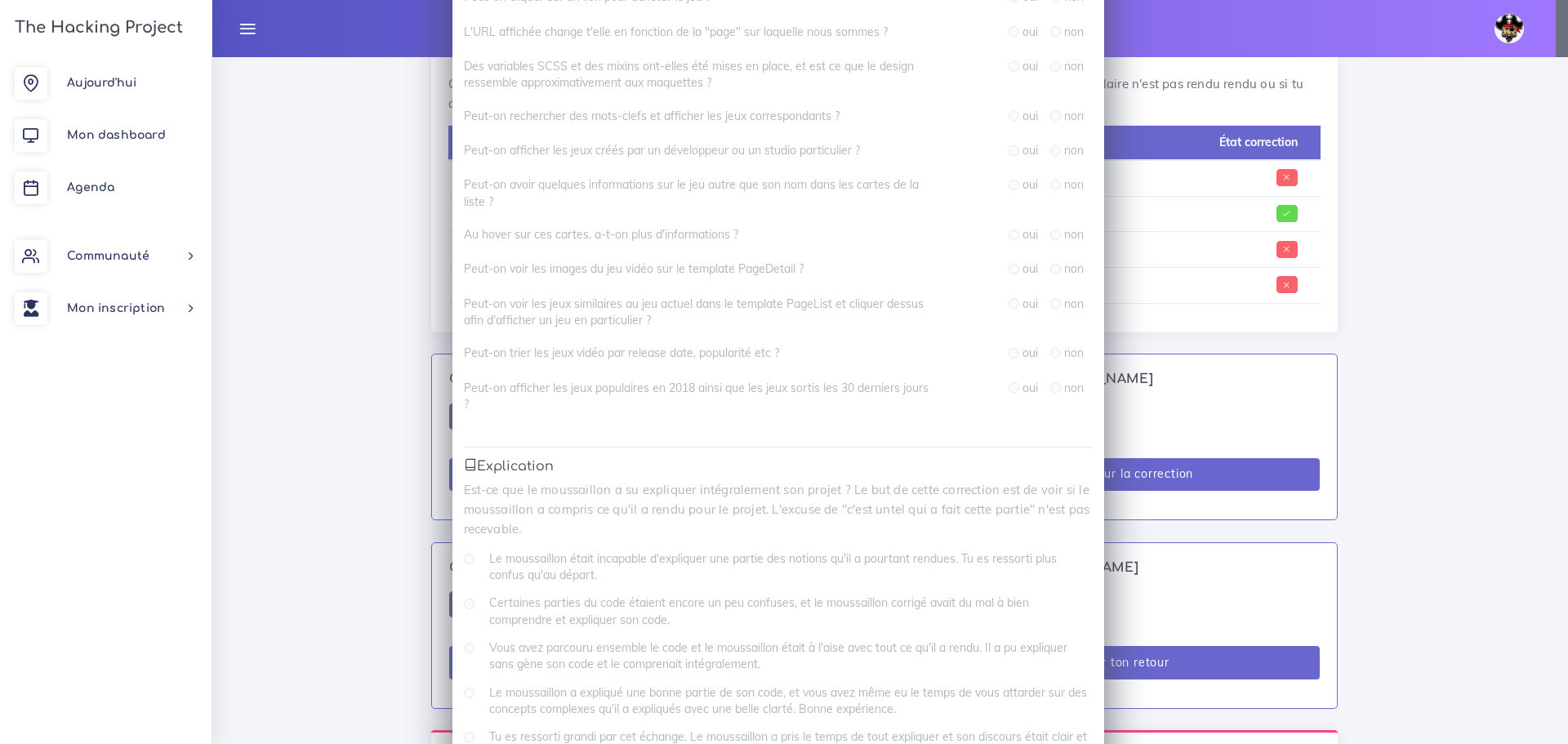
click at [1215, 353] on div "Correction N° 1 : Bernadette D'ALMEIDA × Présence As-tu réussi à avoir Bernadet…" at bounding box center [784, 372] width 1568 height 744
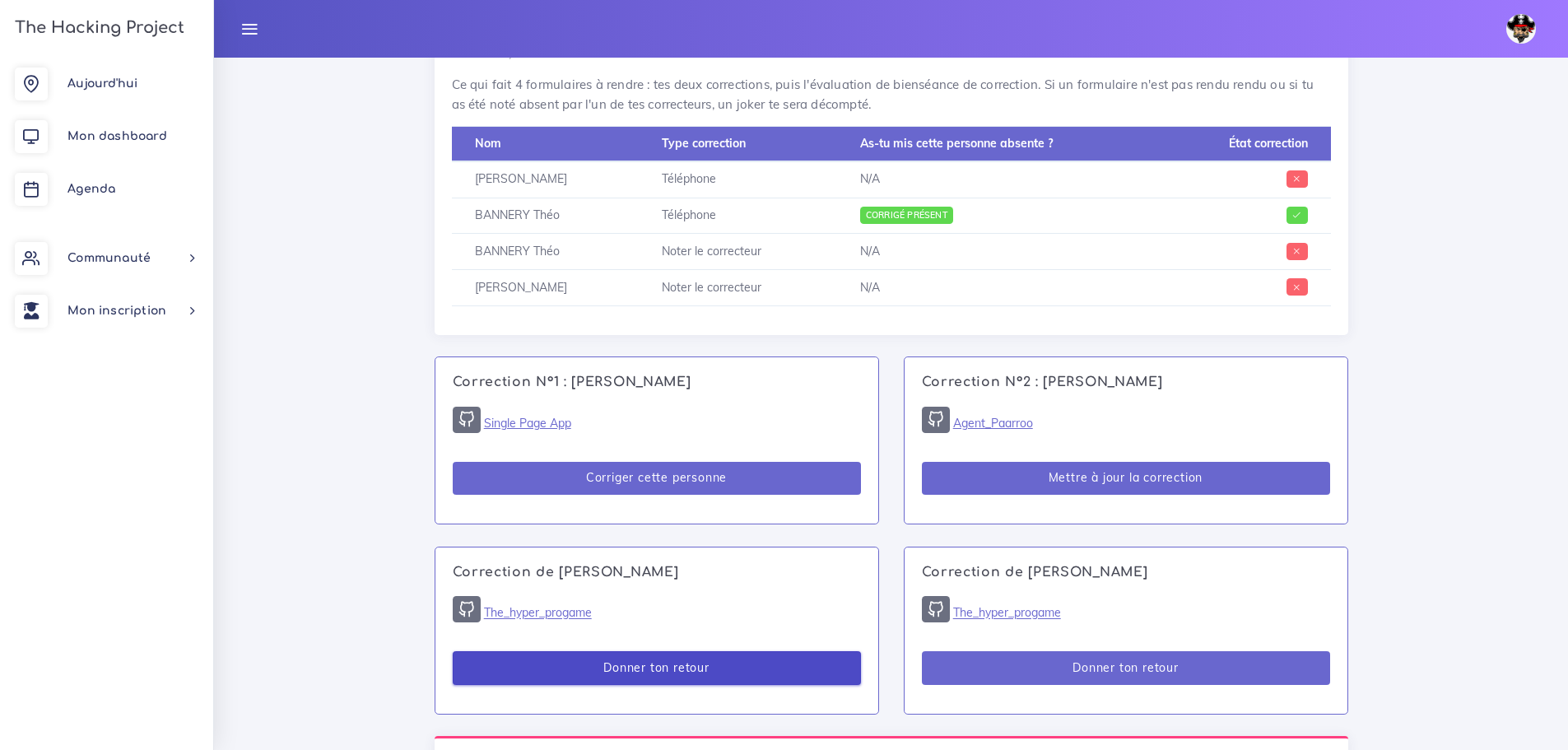
click at [681, 670] on button "Donner ton retour" at bounding box center [657, 667] width 408 height 34
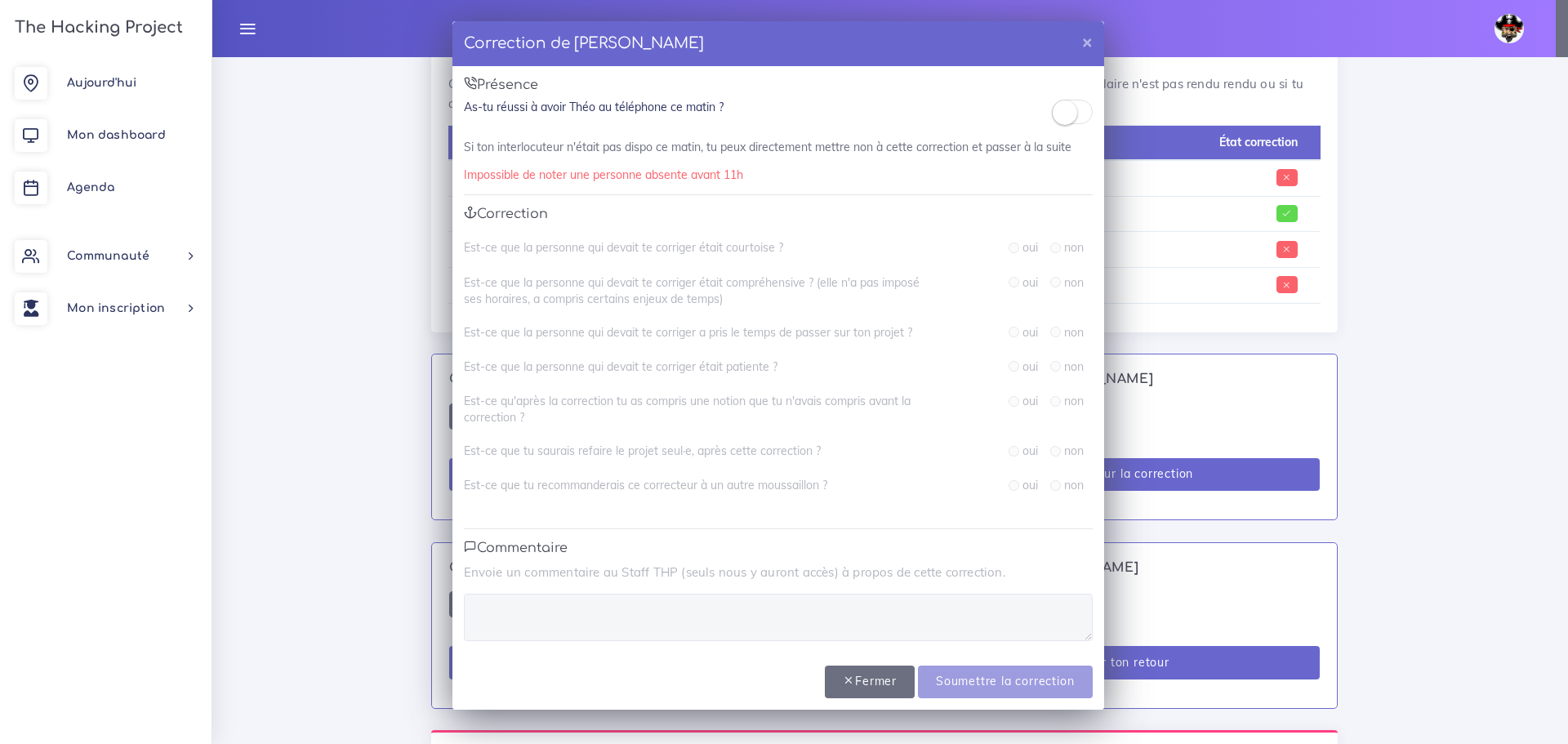
click at [1060, 112] on small at bounding box center [1065, 113] width 25 height 25
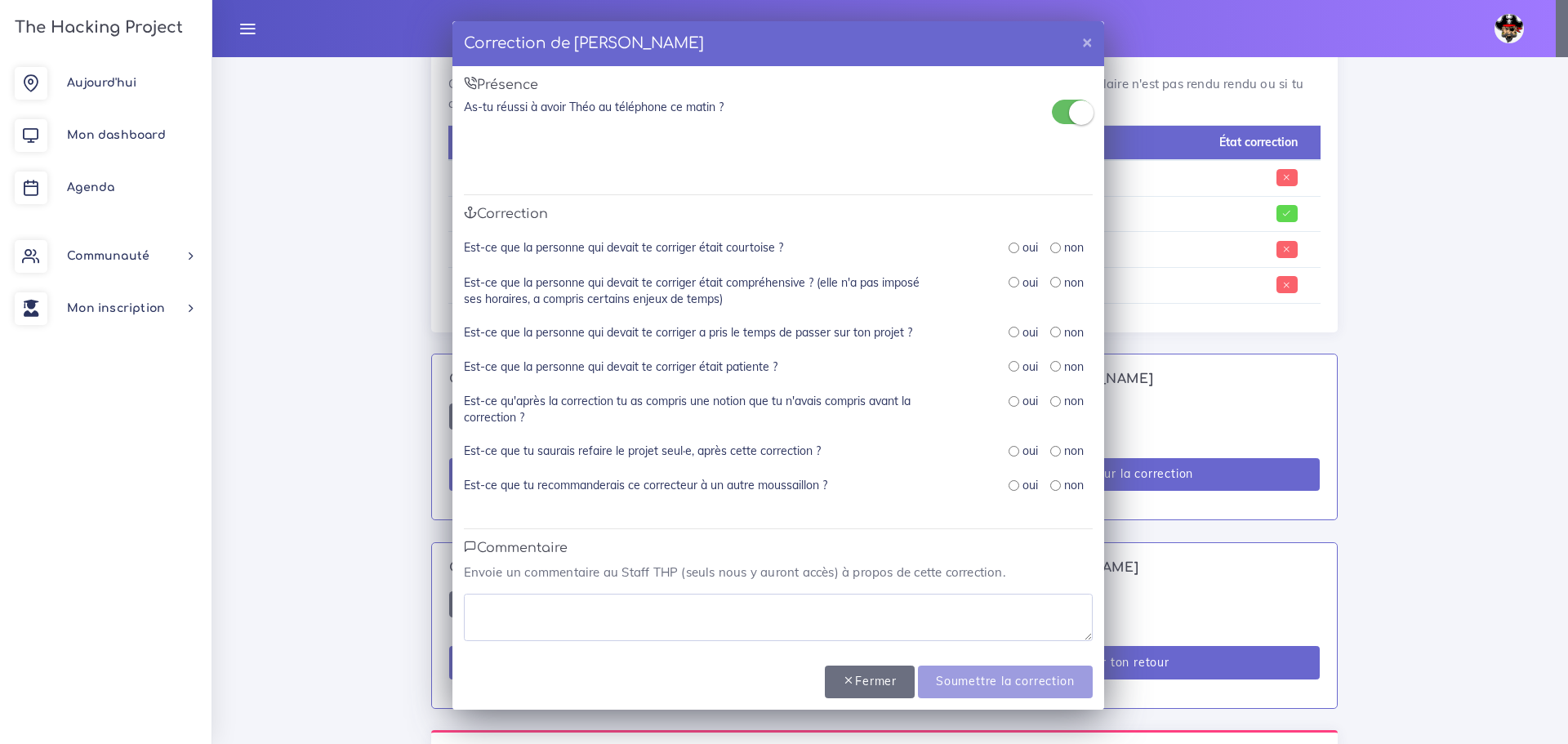
click at [1014, 247] on input "radio" at bounding box center [1013, 247] width 11 height 11
radio input "true"
click at [1014, 281] on input "radio" at bounding box center [1013, 282] width 11 height 11
radio input "true"
click at [1016, 334] on input "radio" at bounding box center [1013, 331] width 11 height 11
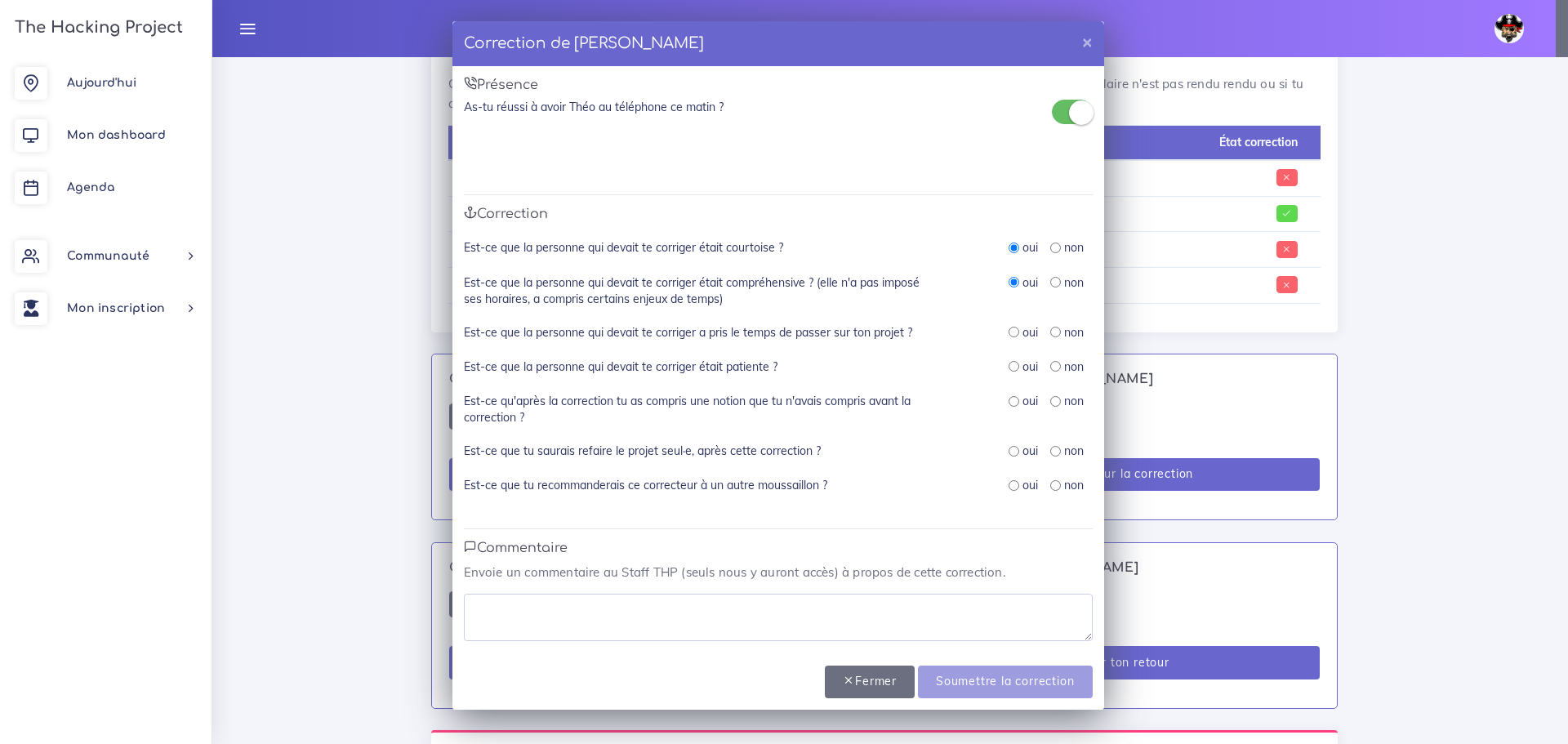
radio input "true"
click at [1018, 368] on input "radio" at bounding box center [1013, 366] width 11 height 11
radio input "true"
click at [1014, 403] on input "radio" at bounding box center [1013, 401] width 11 height 11
radio input "true"
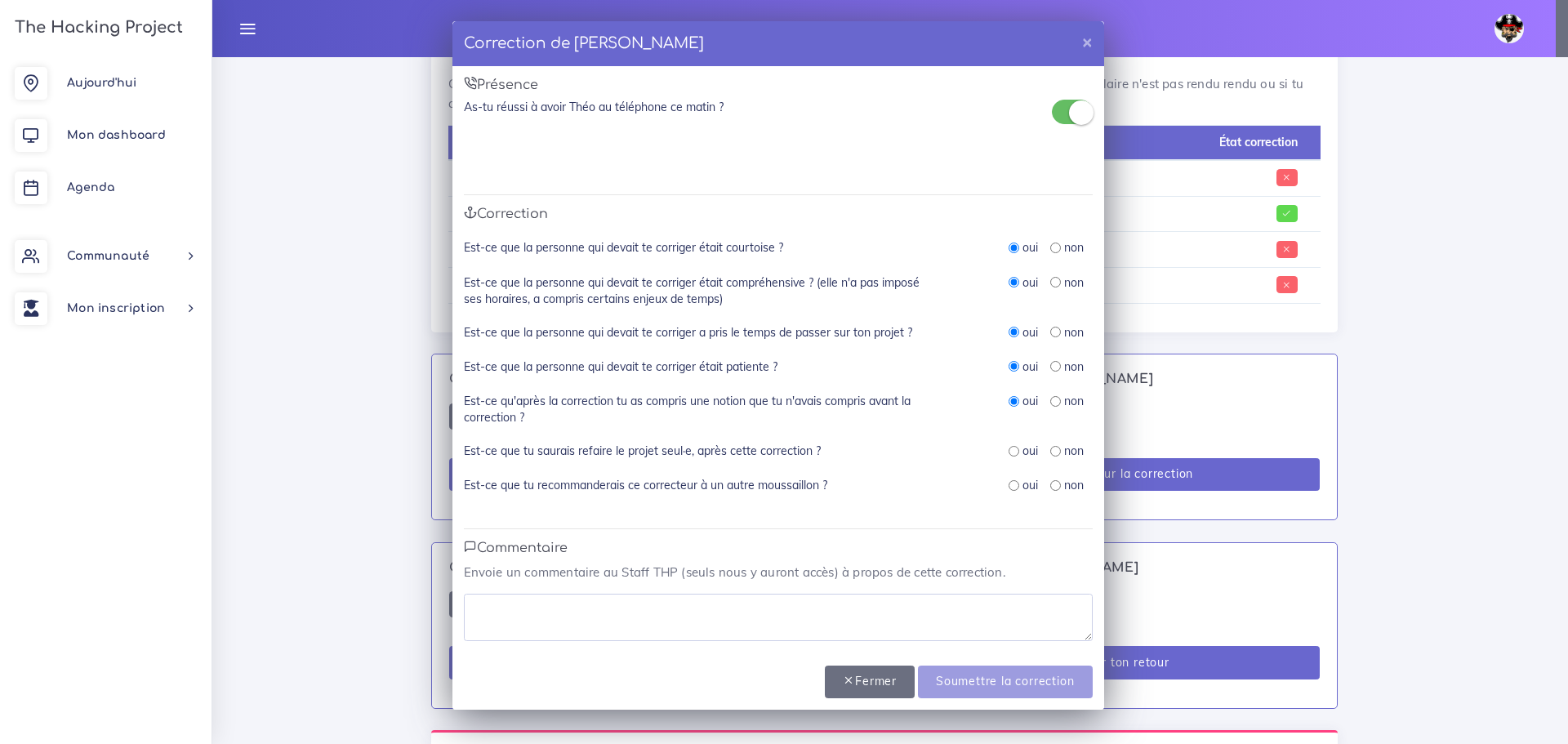
drag, startPoint x: 1016, startPoint y: 449, endPoint x: 1017, endPoint y: 474, distance: 25.0
click at [1017, 451] on input "radio" at bounding box center [1013, 451] width 11 height 11
radio input "true"
click at [1013, 487] on input "radio" at bounding box center [1013, 485] width 11 height 11
radio input "true"
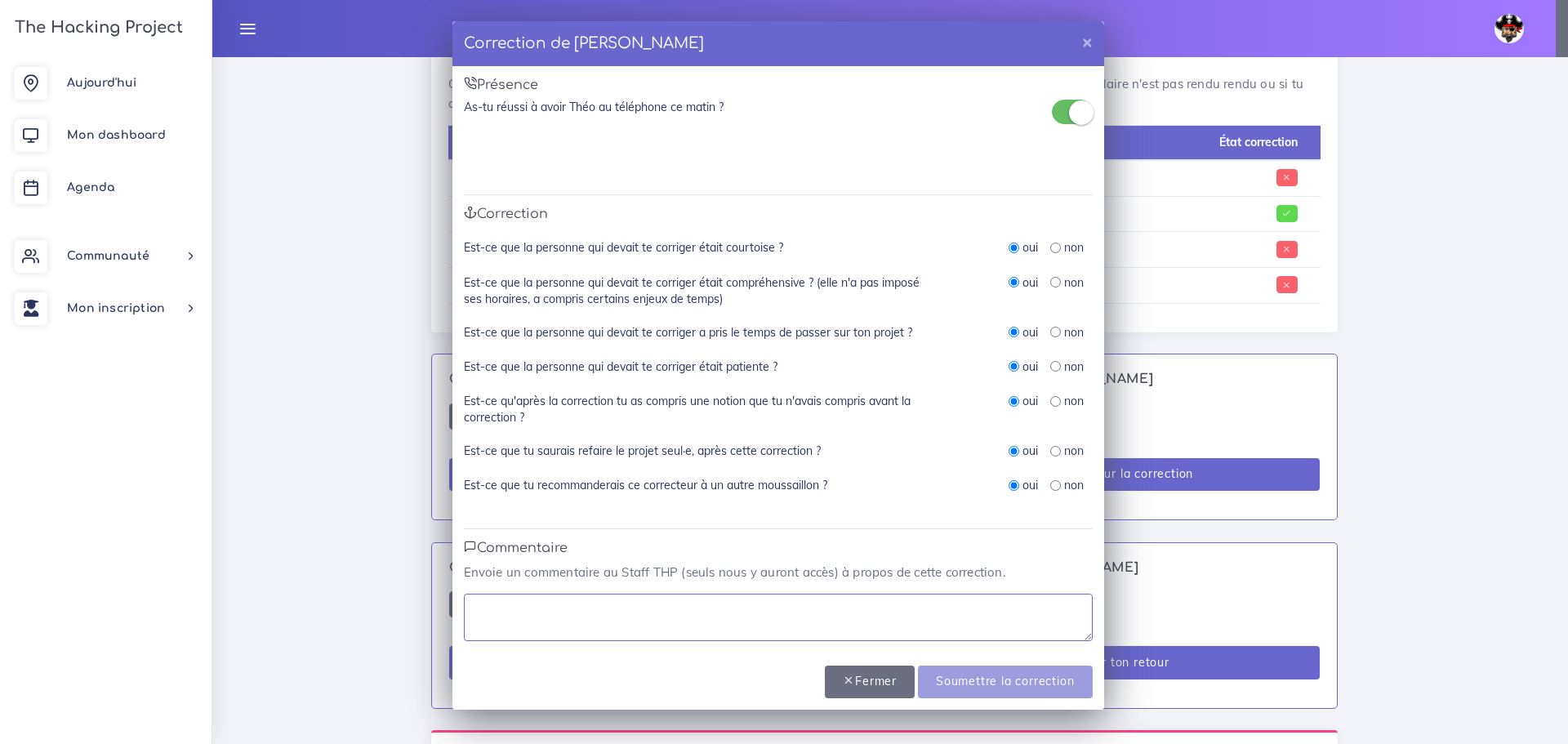
click at [776, 609] on textarea at bounding box center [778, 617] width 629 height 47
type textarea "prends toujours le temps de bien regarder."
click at [966, 680] on input "Soumettre la correction" at bounding box center [1004, 682] width 174 height 34
